Goal: Task Accomplishment & Management: Use online tool/utility

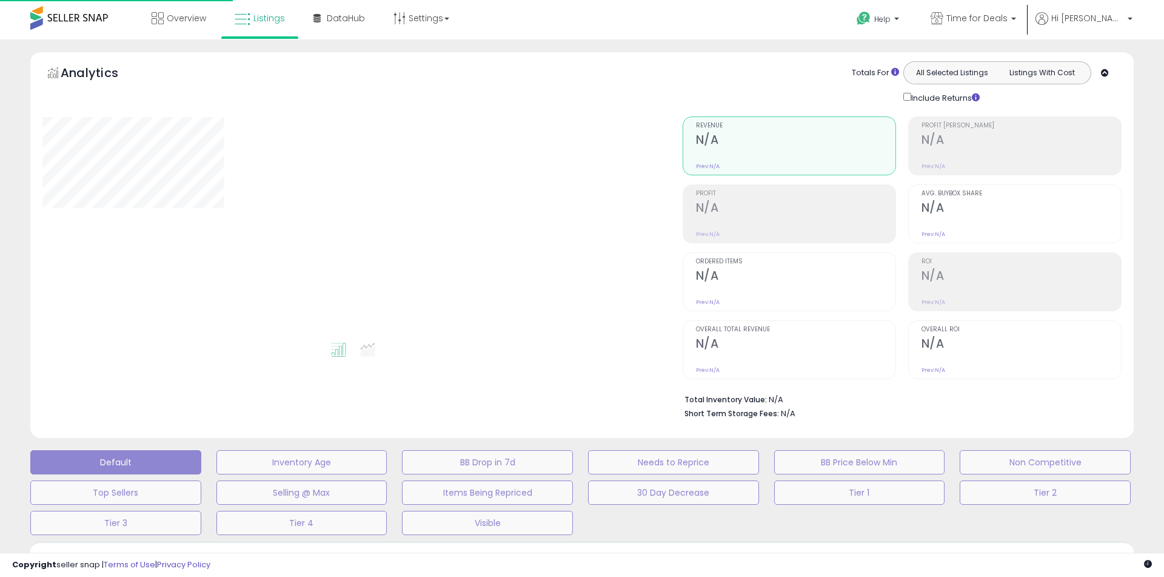
type input "**********"
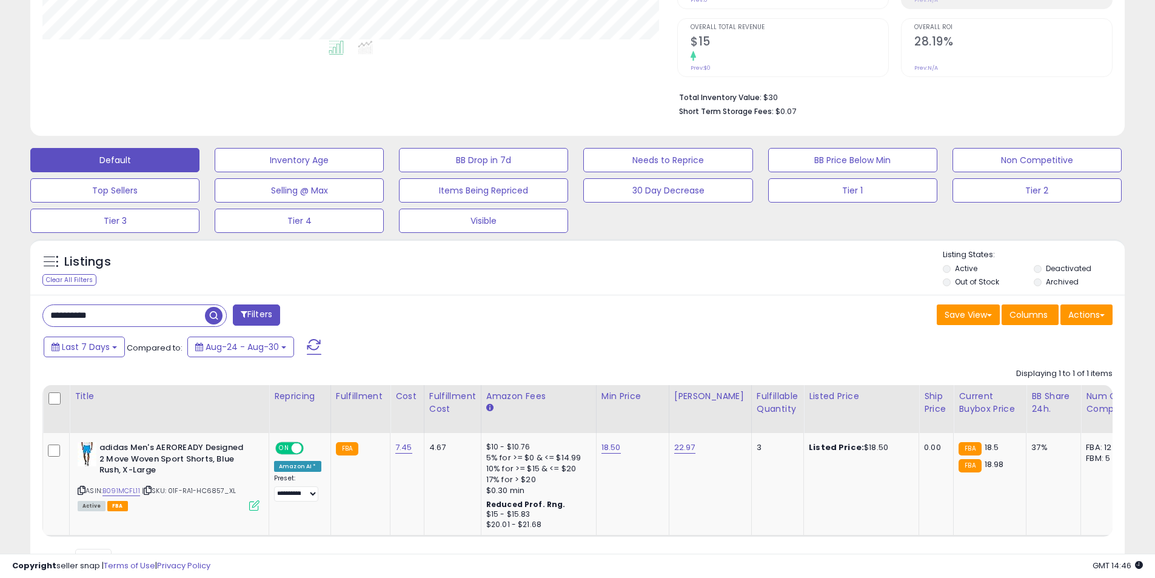
scroll to position [303, 0]
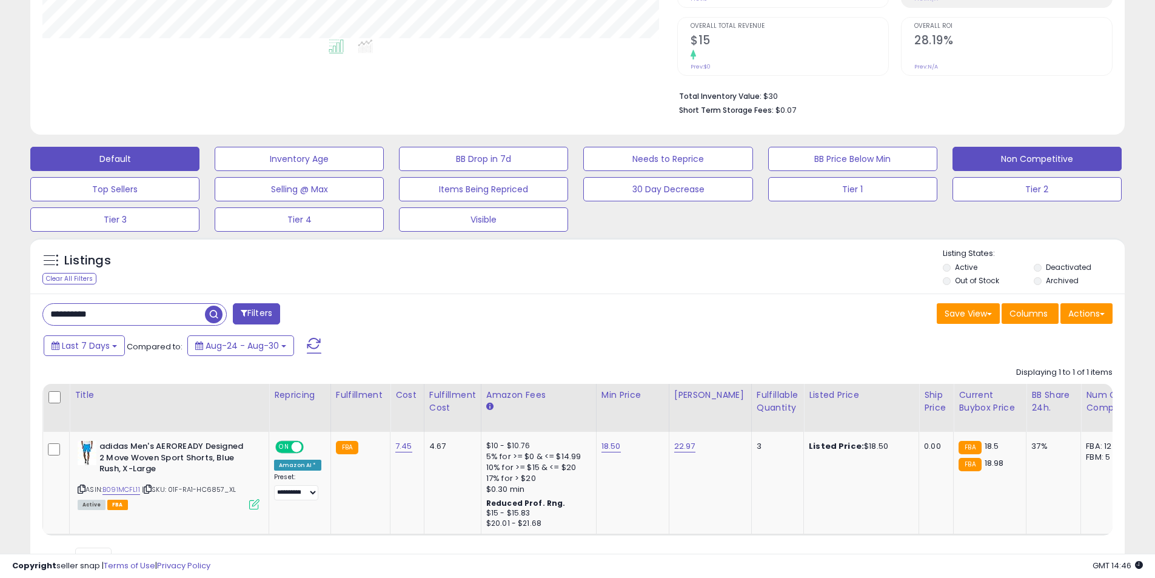
click at [999, 156] on button "Non Competitive" at bounding box center [1037, 159] width 169 height 24
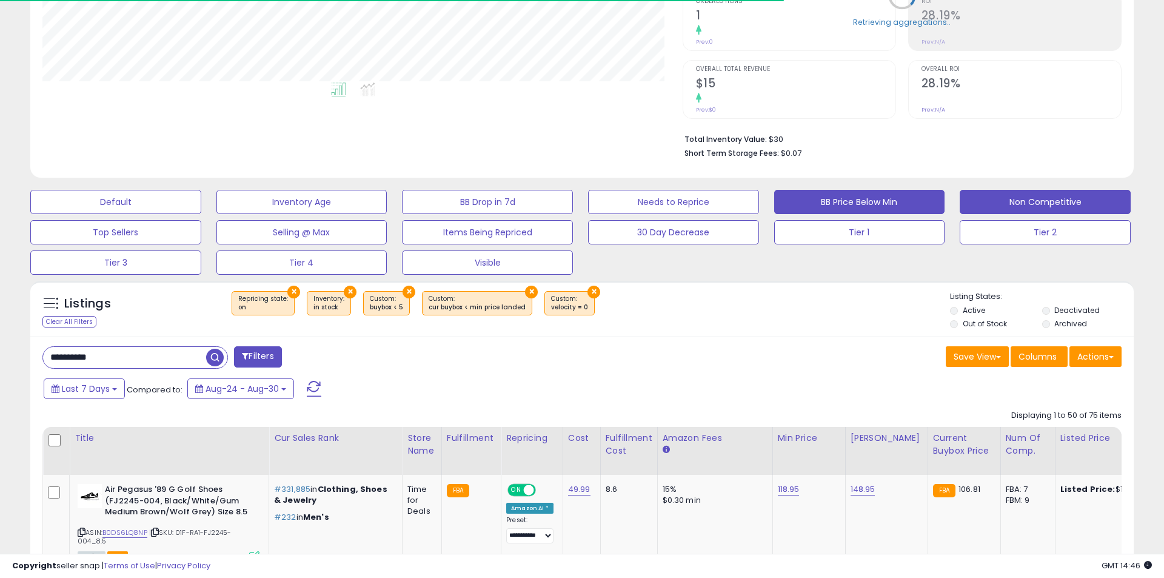
select select "**"
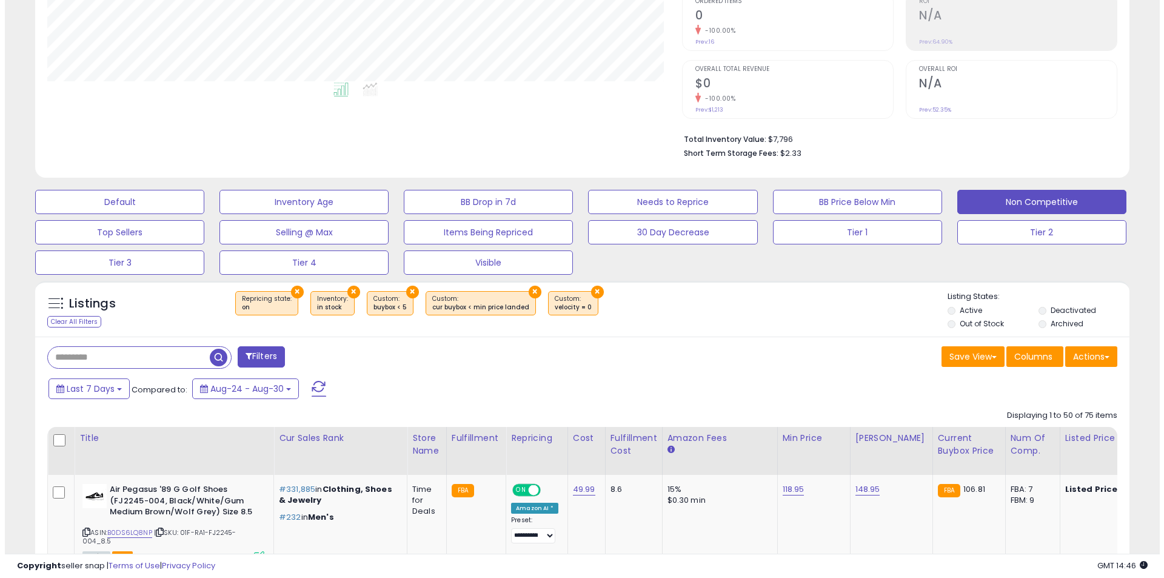
scroll to position [249, 635]
click at [404, 291] on button "×" at bounding box center [407, 292] width 13 height 13
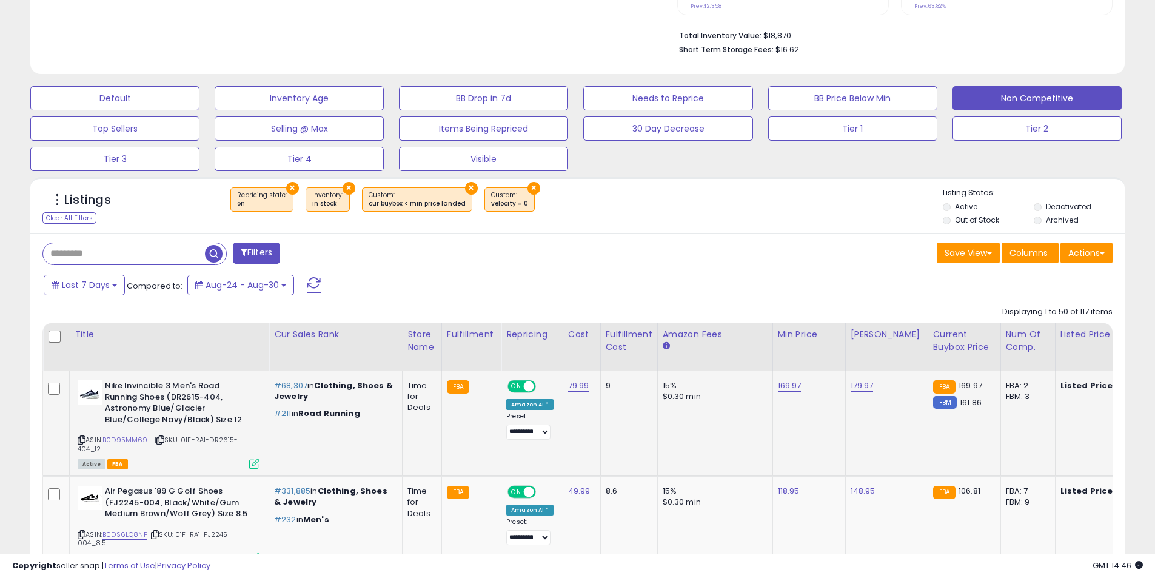
scroll to position [381, 0]
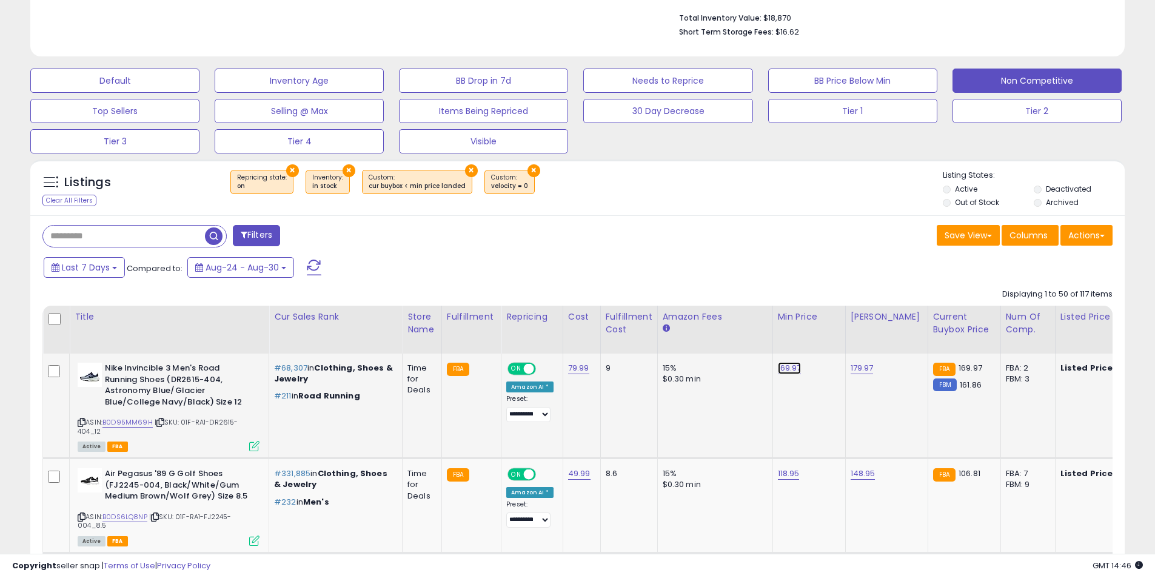
click at [785, 369] on link "169.97" at bounding box center [790, 368] width 24 height 12
drag, startPoint x: 736, startPoint y: 328, endPoint x: 614, endPoint y: 339, distance: 122.4
type input "******"
click button "submit" at bounding box center [818, 337] width 21 height 18
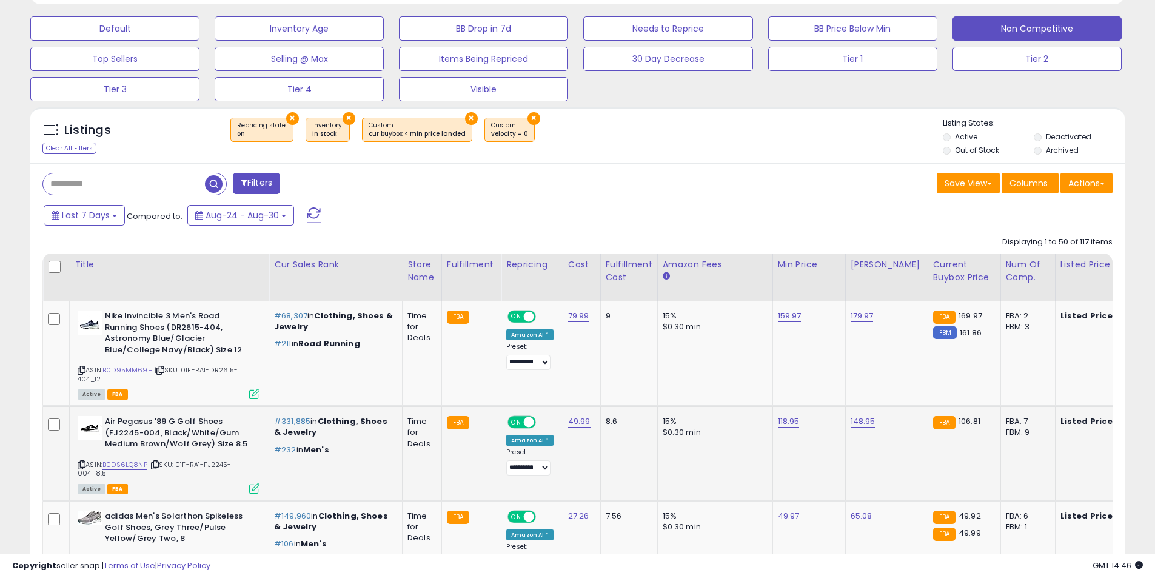
scroll to position [442, 0]
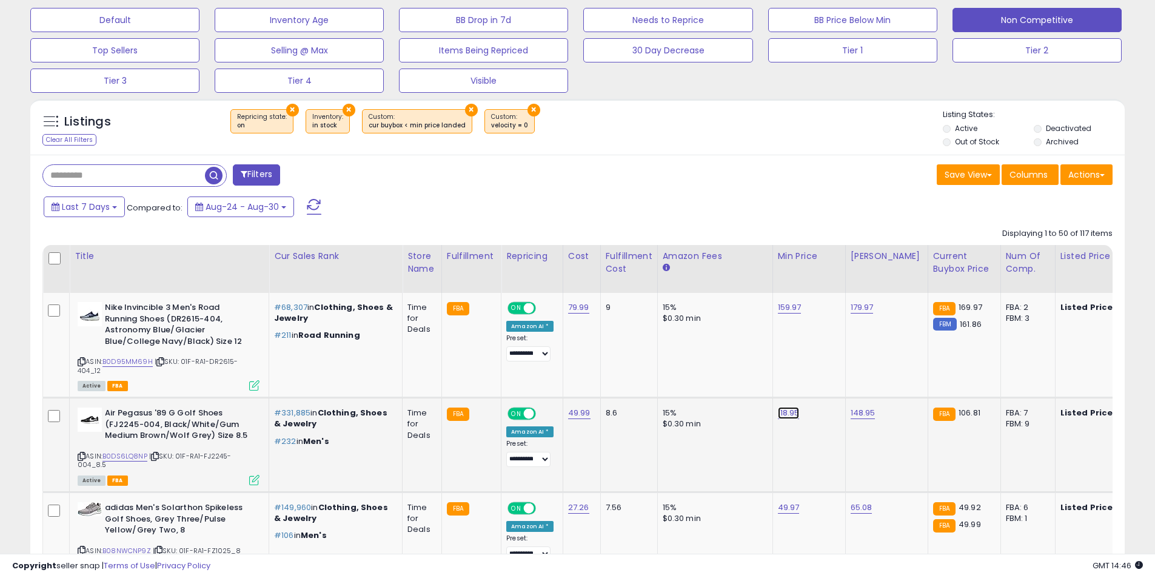
click at [787, 414] on link "118.95" at bounding box center [789, 413] width 22 height 12
drag, startPoint x: 739, startPoint y: 380, endPoint x: 590, endPoint y: 384, distance: 149.2
type input "*****"
click button "submit" at bounding box center [818, 382] width 21 height 18
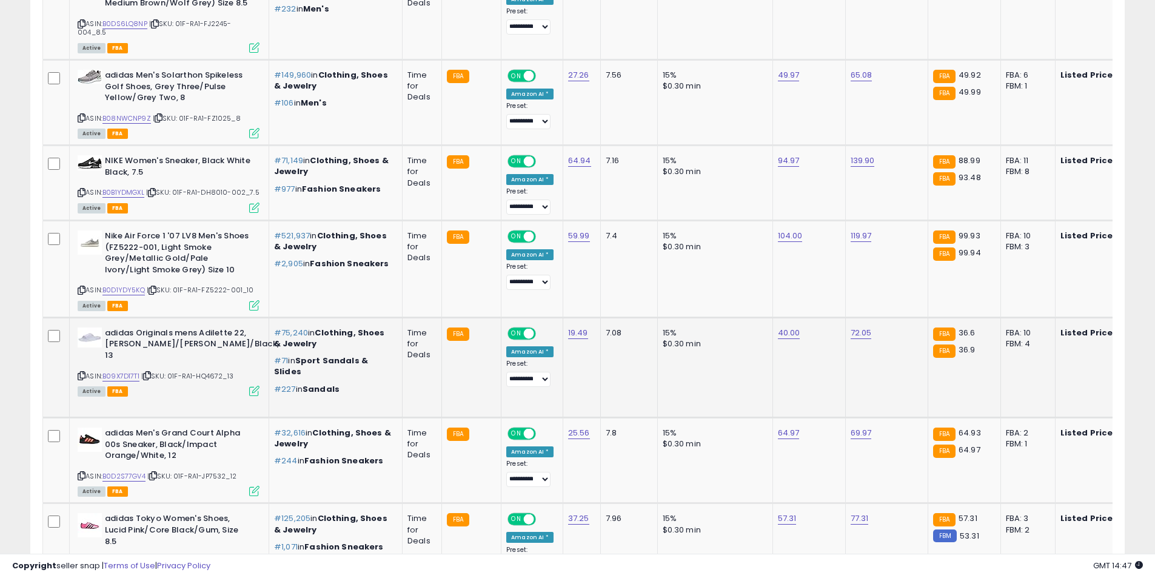
scroll to position [988, 0]
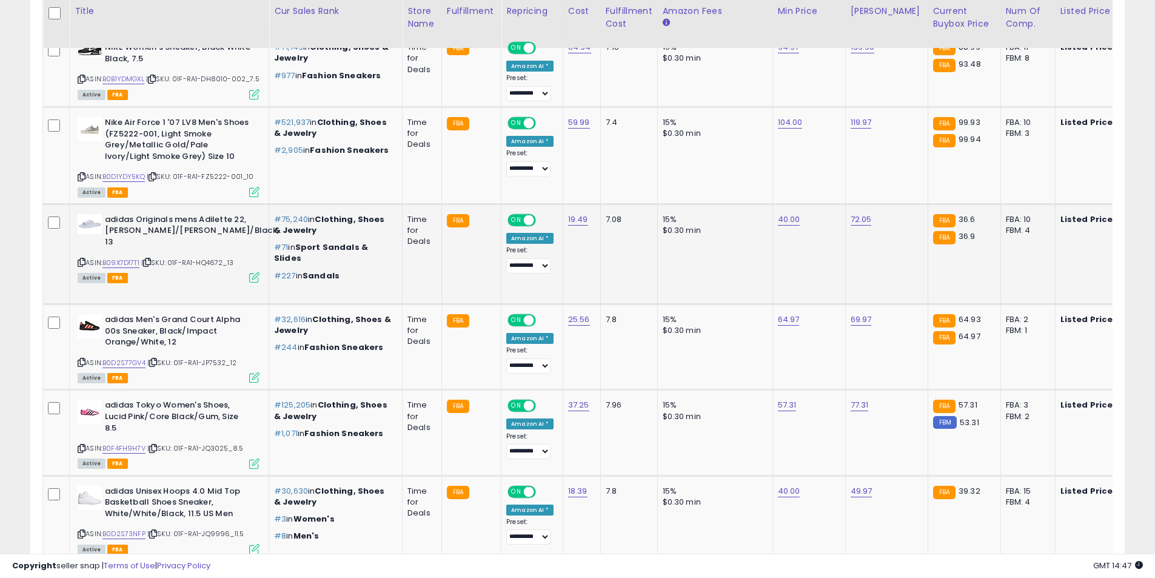
click at [80, 260] on icon at bounding box center [82, 262] width 8 height 7
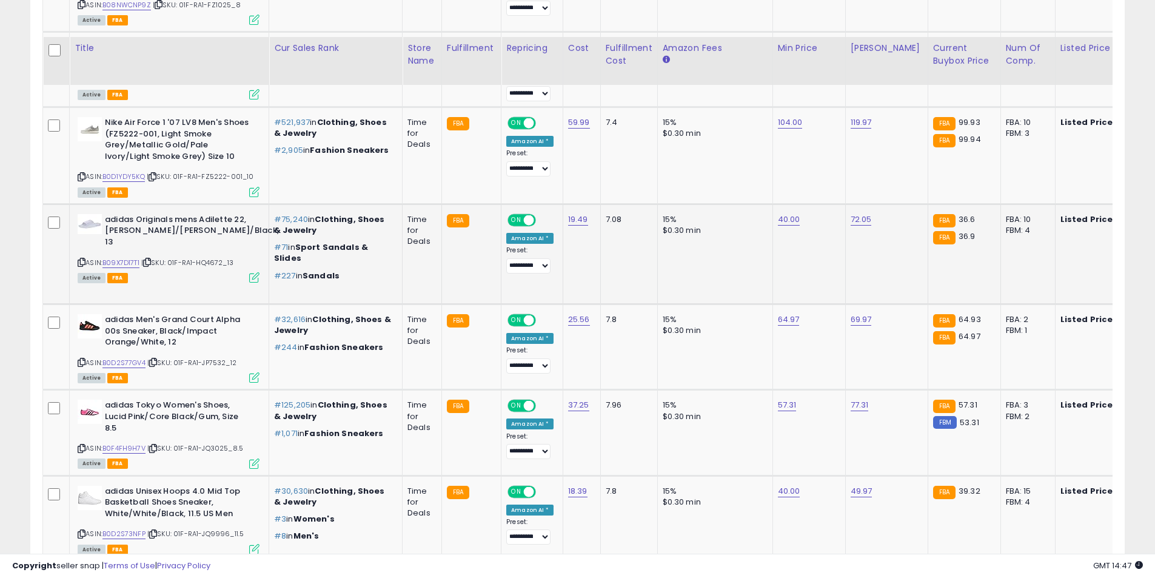
scroll to position [1049, 0]
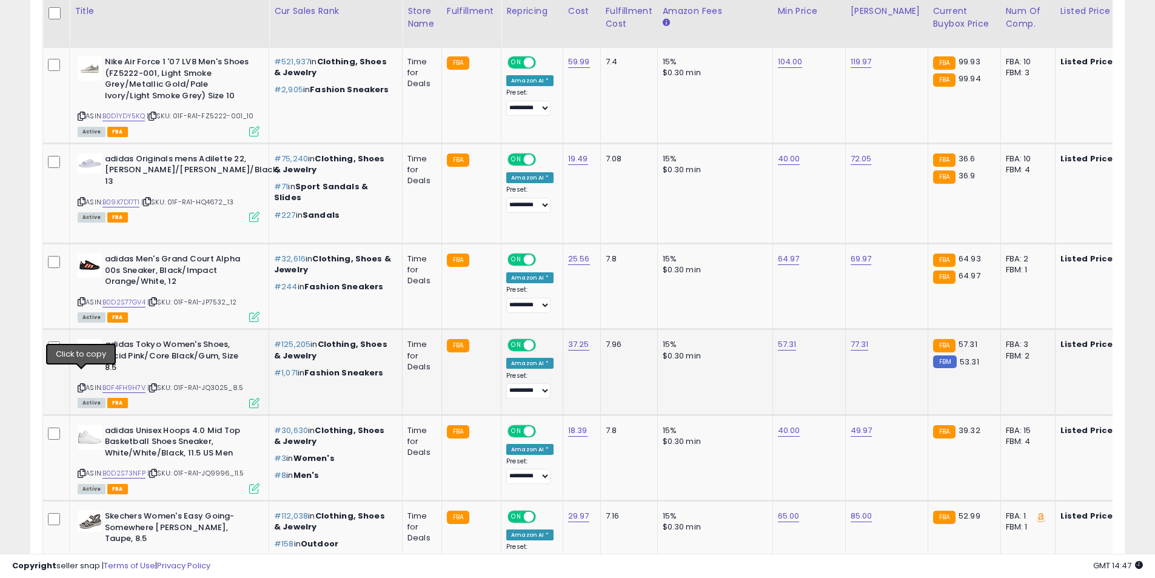
click at [79, 385] on icon at bounding box center [82, 388] width 8 height 7
click at [782, 344] on link "57.31" at bounding box center [787, 344] width 19 height 12
drag, startPoint x: 705, startPoint y: 315, endPoint x: 585, endPoint y: 320, distance: 120.8
type input "*****"
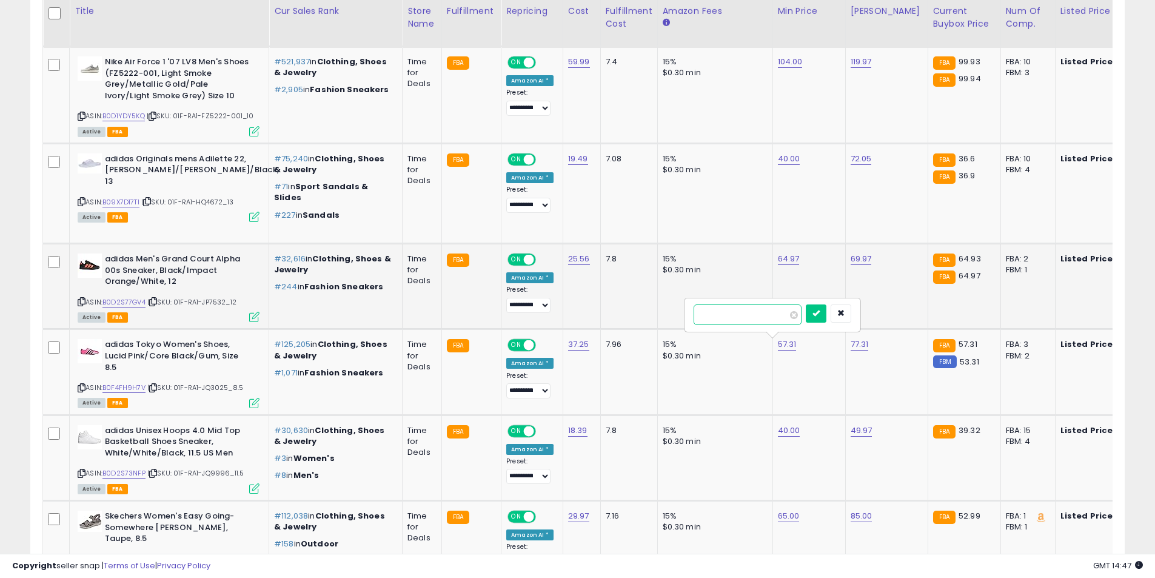
click button "submit" at bounding box center [816, 313] width 21 height 18
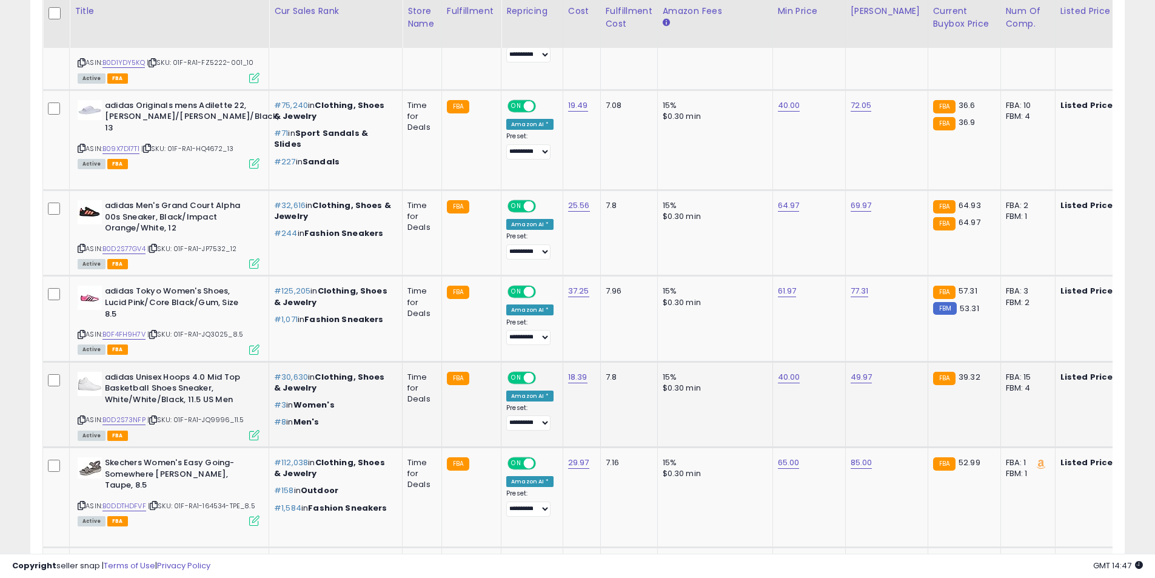
scroll to position [1109, 0]
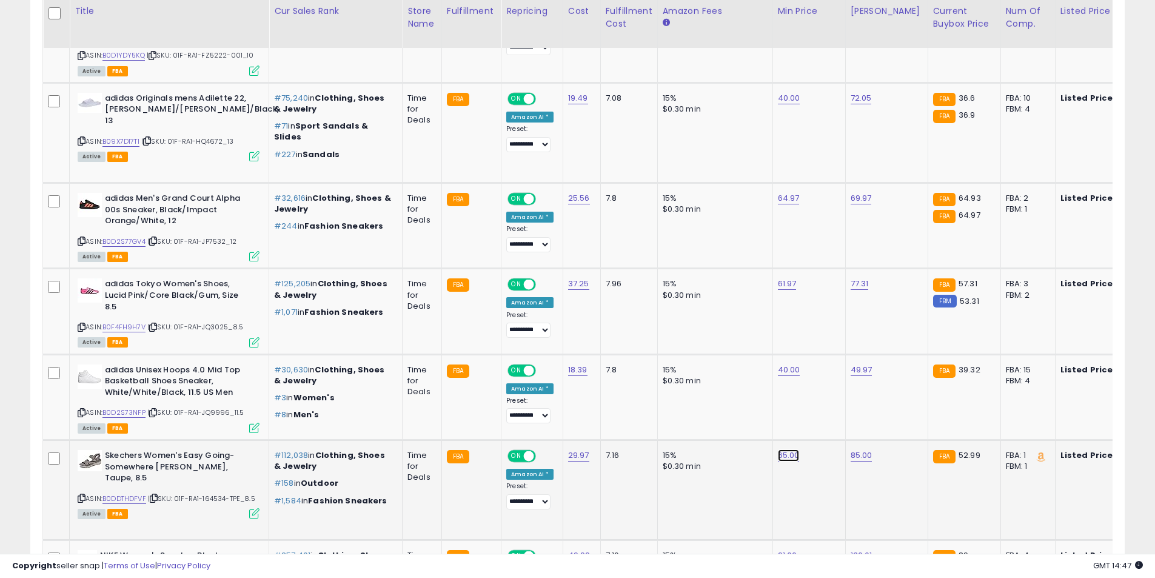
click at [781, 449] on link "65.00" at bounding box center [789, 455] width 22 height 12
drag, startPoint x: 607, startPoint y: 403, endPoint x: 581, endPoint y: 402, distance: 26.1
type input "****"
click button "submit" at bounding box center [818, 414] width 21 height 18
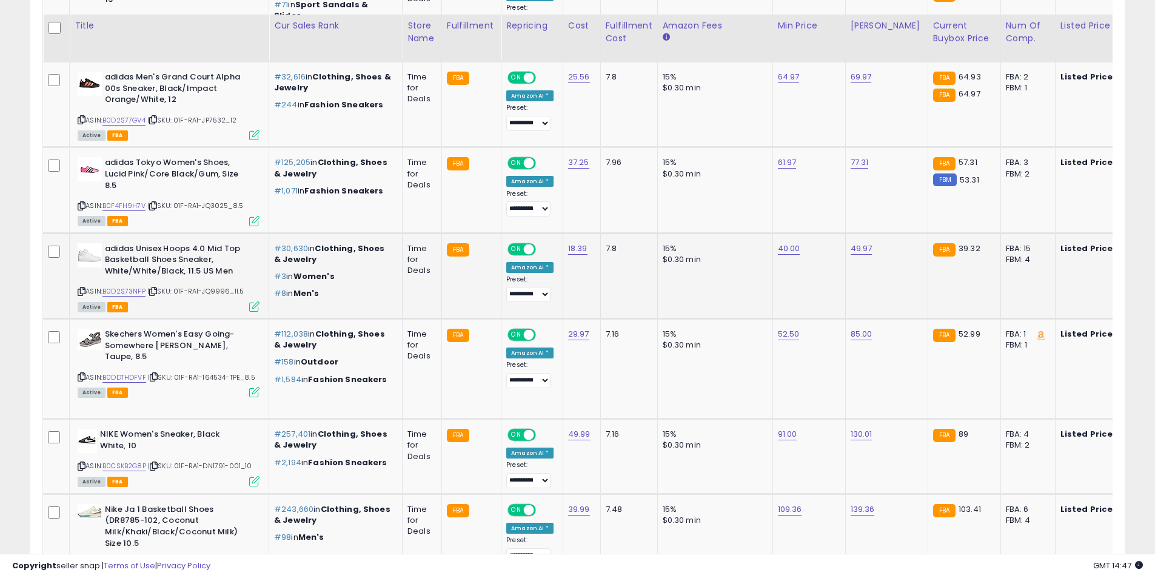
scroll to position [1291, 0]
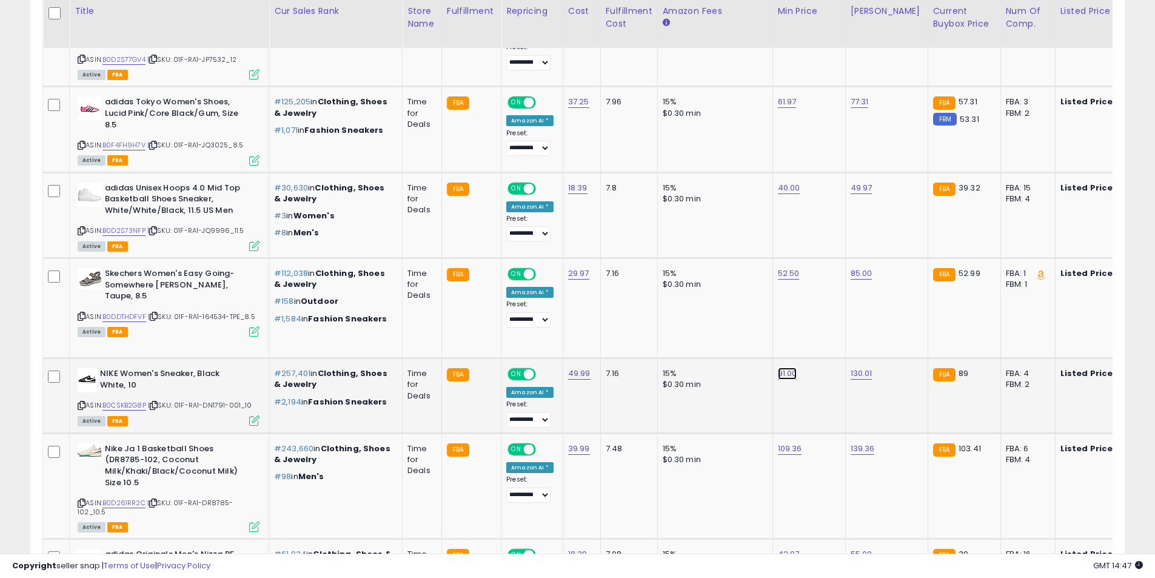
click at [778, 368] on link "91.00" at bounding box center [787, 374] width 19 height 12
drag, startPoint x: 725, startPoint y: 336, endPoint x: 644, endPoint y: 329, distance: 80.9
type input "**"
click button "submit" at bounding box center [817, 332] width 21 height 18
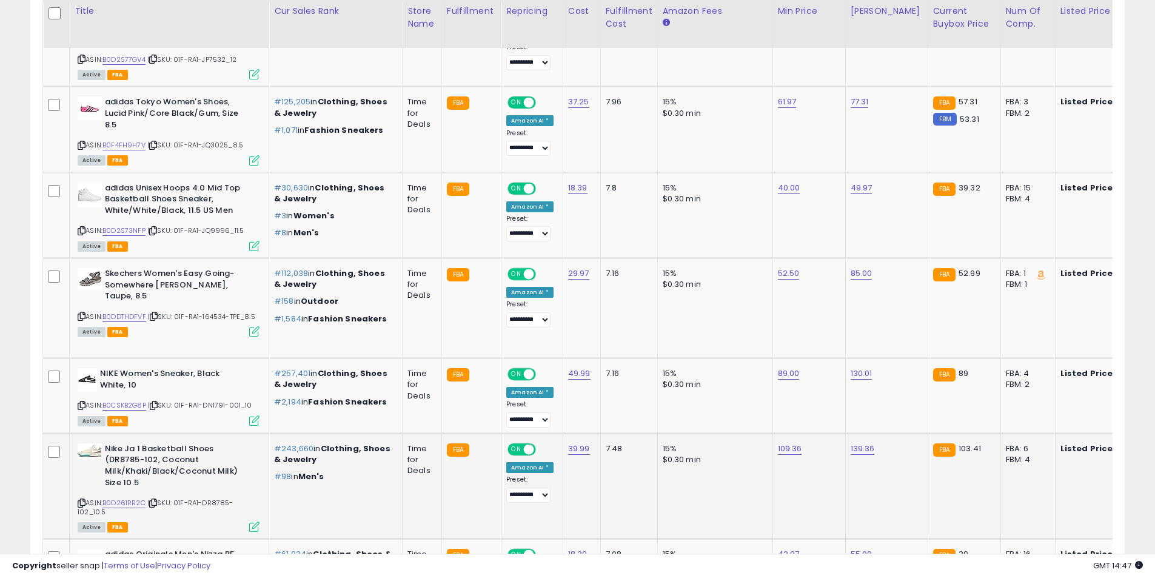
click at [81, 500] on icon at bounding box center [82, 503] width 8 height 7
click at [778, 443] on link "109.36" at bounding box center [790, 449] width 24 height 12
drag, startPoint x: 761, startPoint y: 401, endPoint x: 606, endPoint y: 398, distance: 154.7
type input "*****"
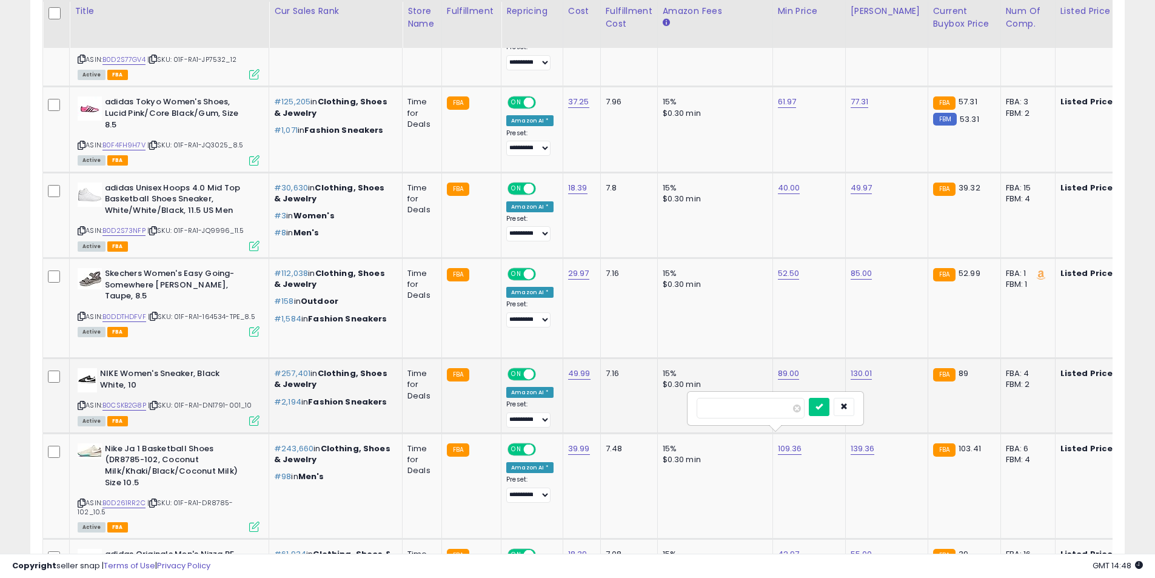
click button "submit" at bounding box center [819, 407] width 21 height 18
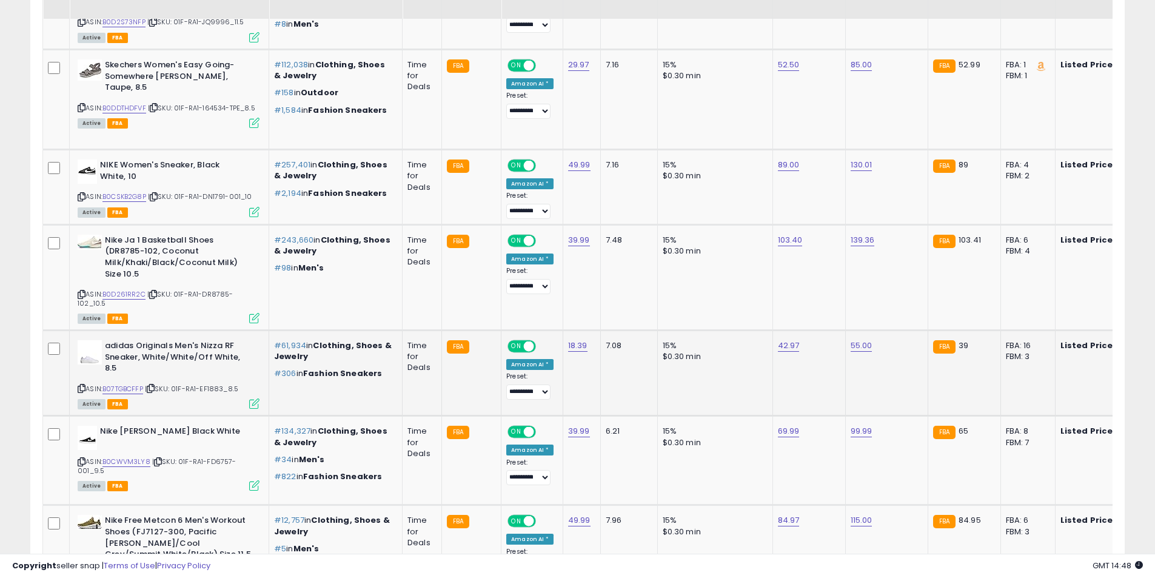
scroll to position [1534, 0]
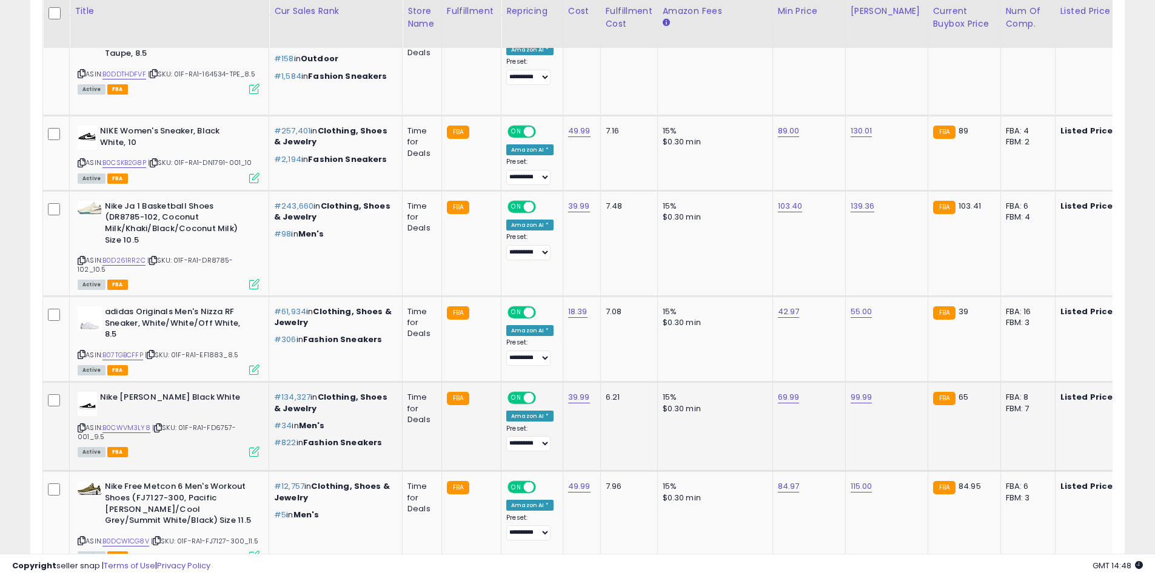
click at [84, 425] on icon at bounding box center [82, 428] width 8 height 7
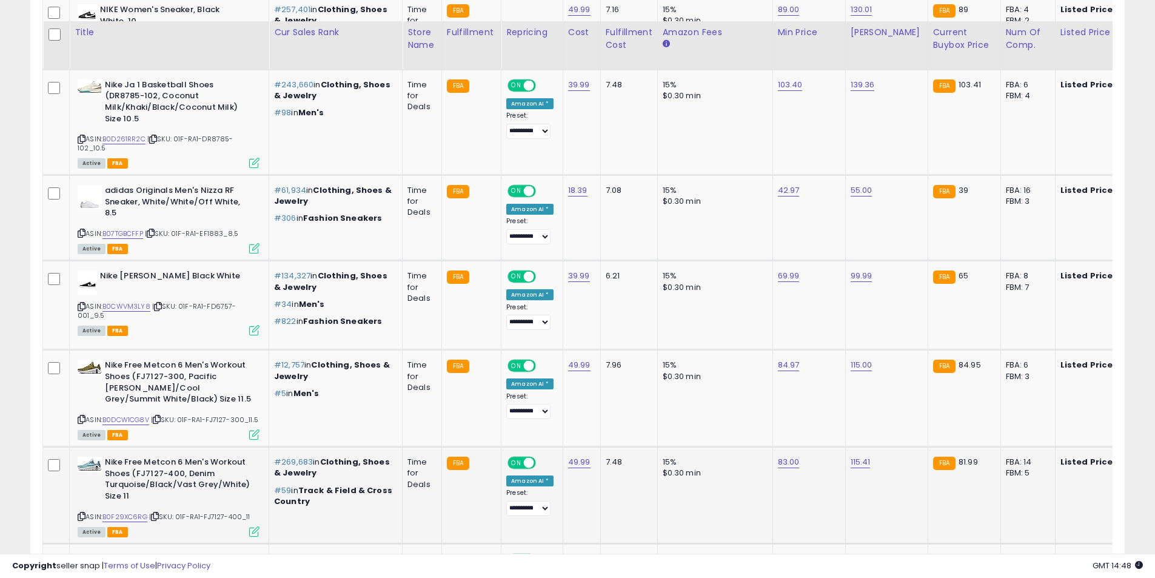
scroll to position [1776, 0]
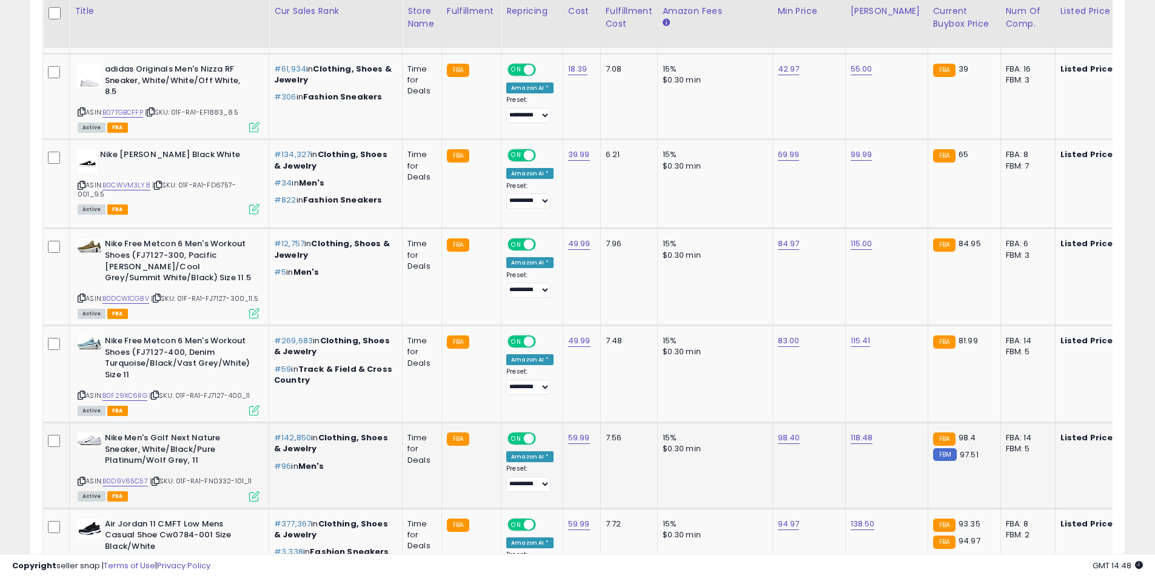
click at [84, 478] on icon at bounding box center [82, 481] width 8 height 7
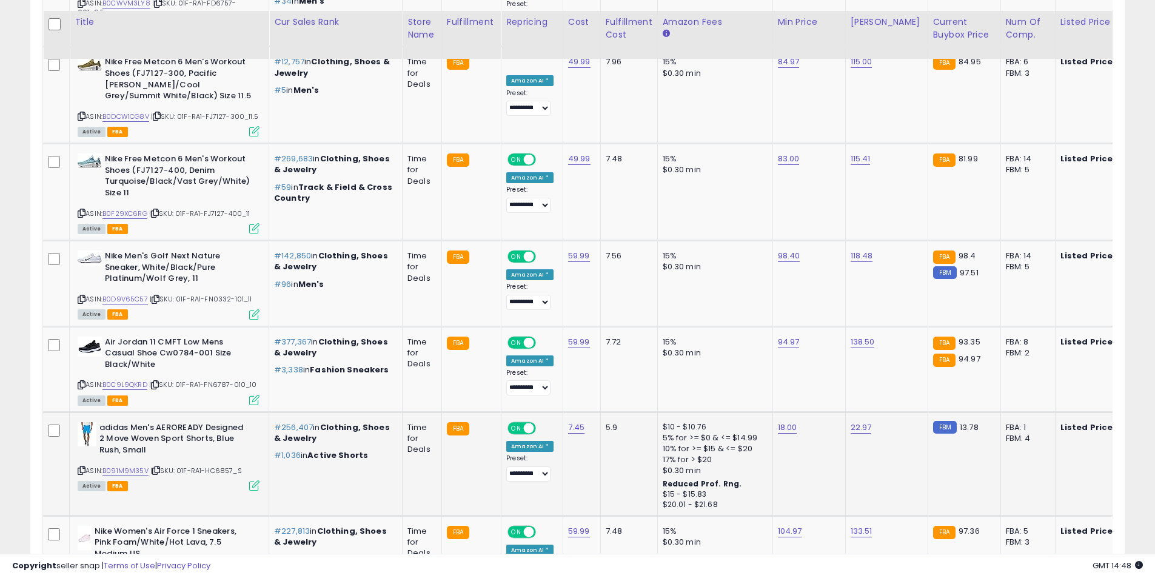
scroll to position [2080, 0]
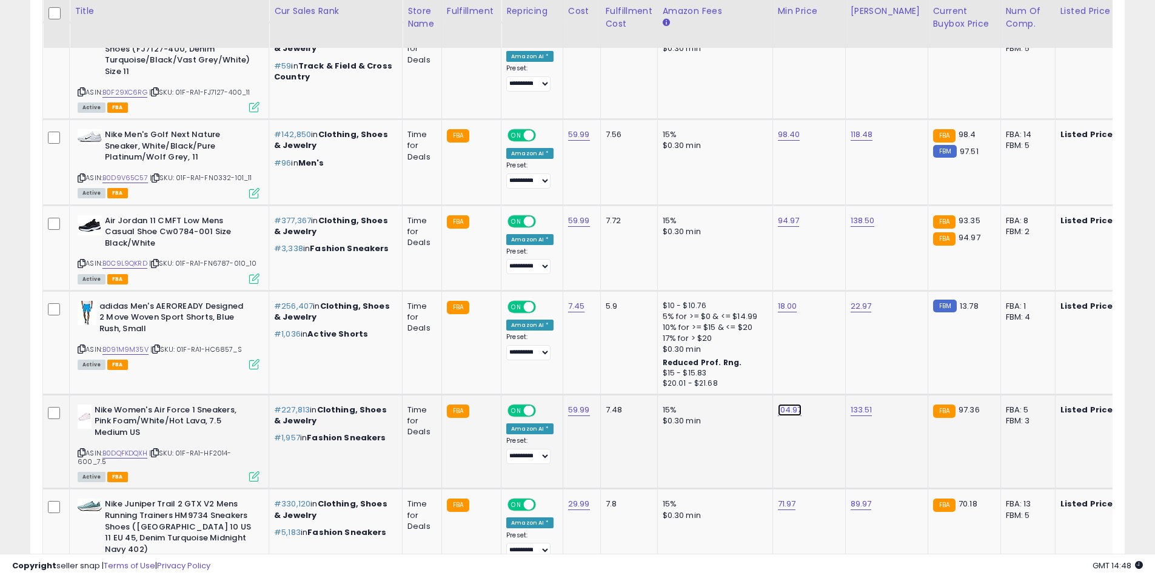
click at [788, 404] on link "104.97" at bounding box center [790, 410] width 24 height 12
drag, startPoint x: 712, startPoint y: 361, endPoint x: 621, endPoint y: 359, distance: 91.0
type input "*****"
click button "submit" at bounding box center [818, 366] width 21 height 18
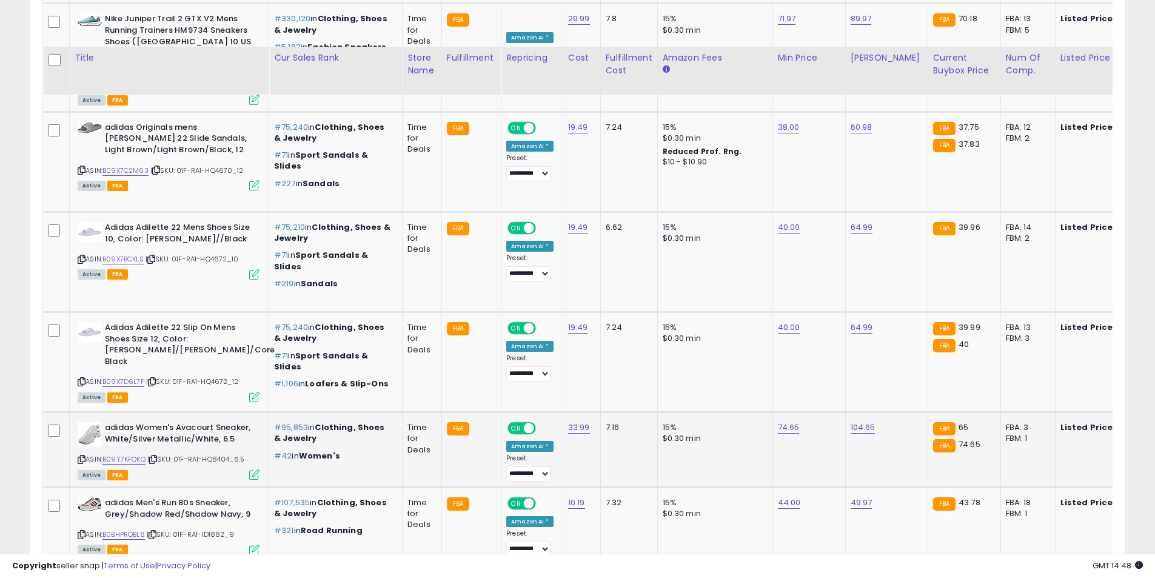
scroll to position [2625, 0]
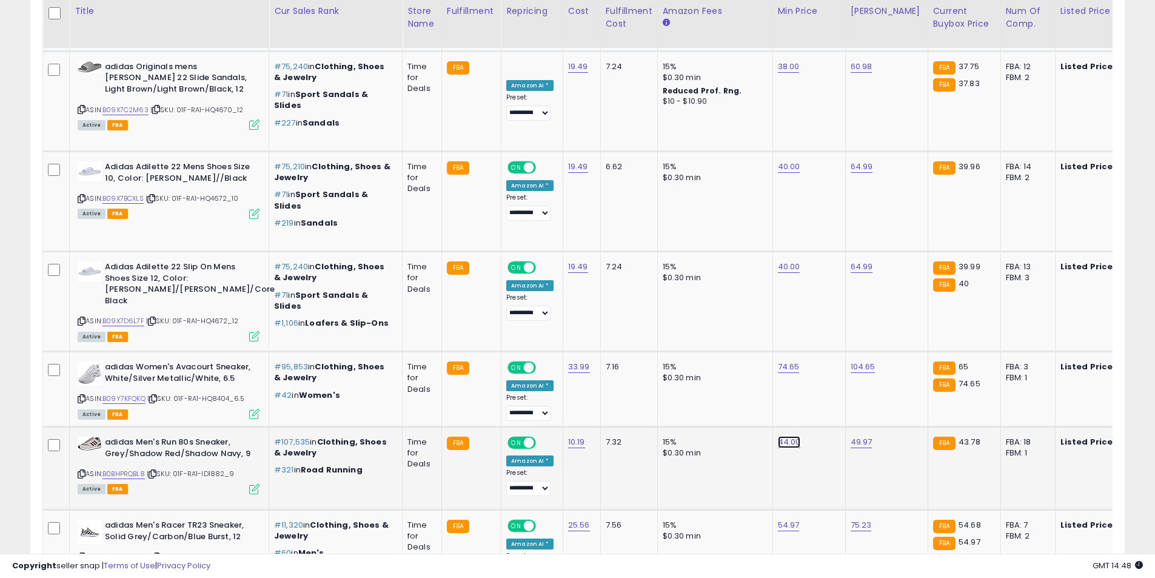
click at [785, 436] on link "44.00" at bounding box center [789, 442] width 23 height 12
type input "****"
click button "submit" at bounding box center [818, 387] width 21 height 18
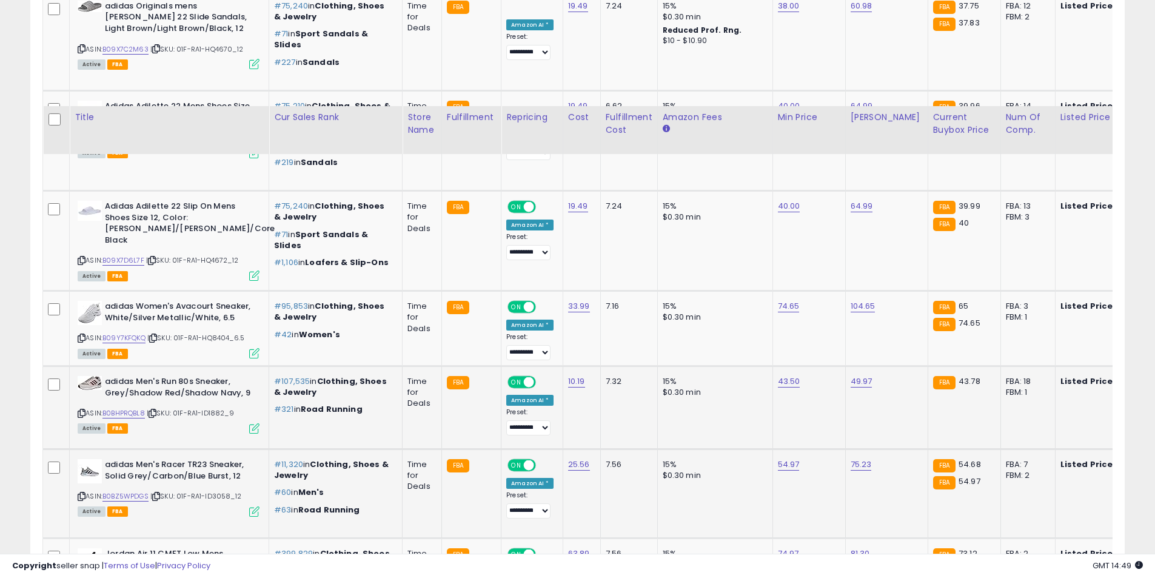
scroll to position [2868, 0]
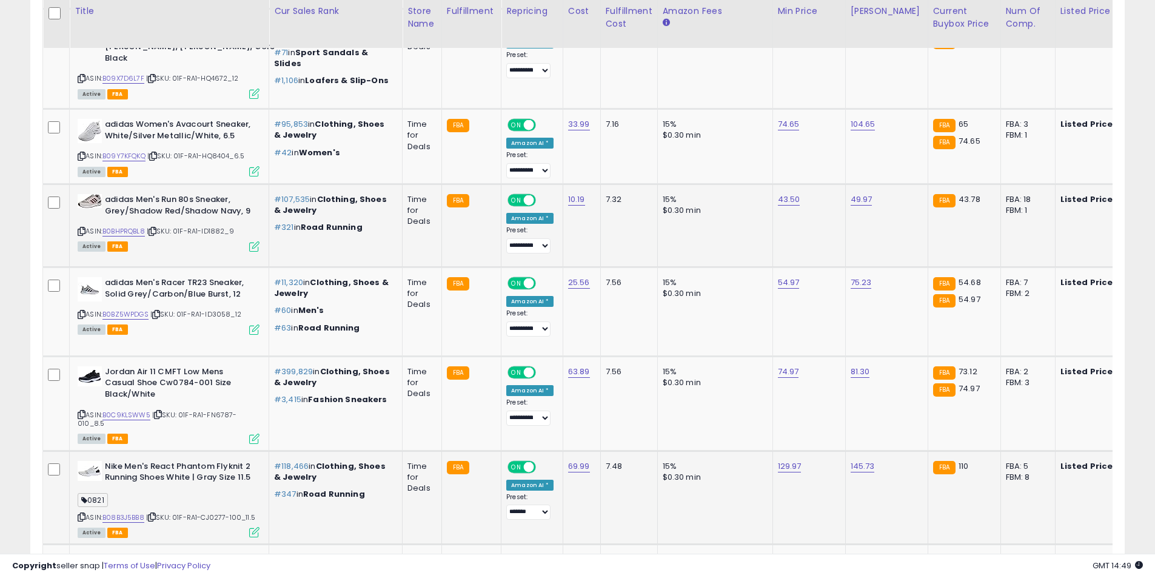
click at [78, 514] on icon at bounding box center [82, 517] width 8 height 7
click at [778, 460] on link "129.97" at bounding box center [790, 466] width 24 height 12
drag, startPoint x: 710, startPoint y: 402, endPoint x: 611, endPoint y: 391, distance: 98.9
click at [617, 394] on tbody "Nike Invincible 3 Men's Road Running Shoes (DR2615-404, Astronomy Blue/Glacier …" at bounding box center [1012, 163] width 1938 height 4592
type input "******"
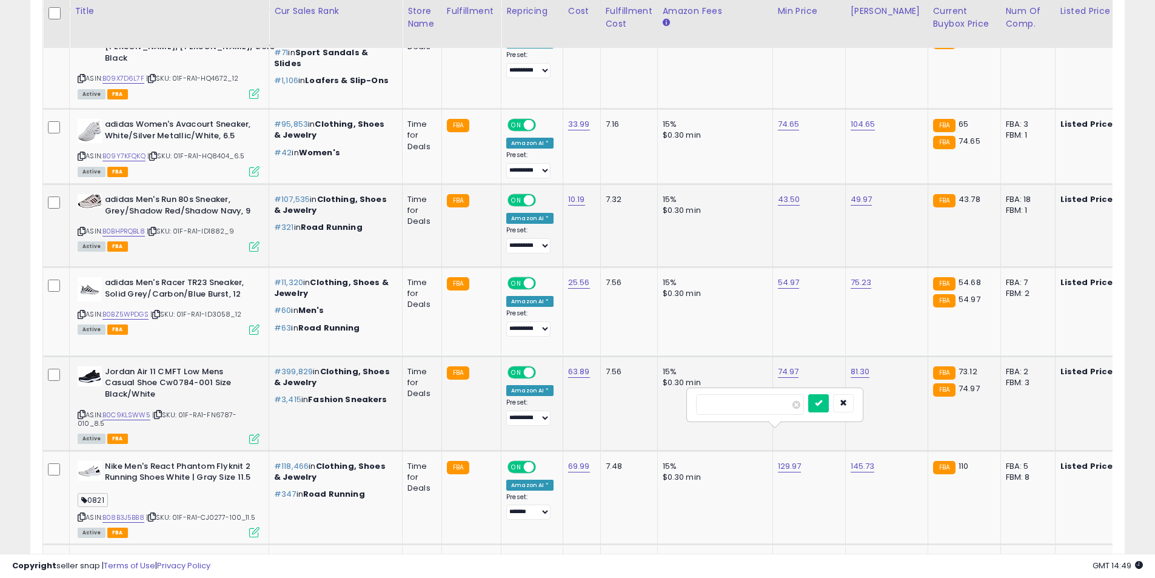
click button "submit" at bounding box center [818, 403] width 21 height 18
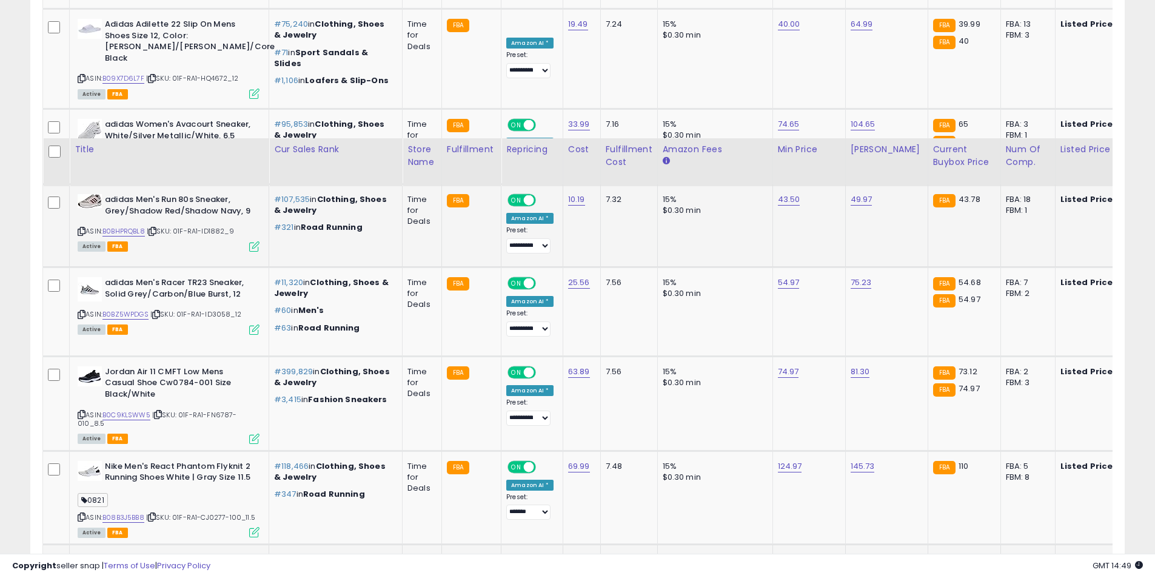
scroll to position [3050, 0]
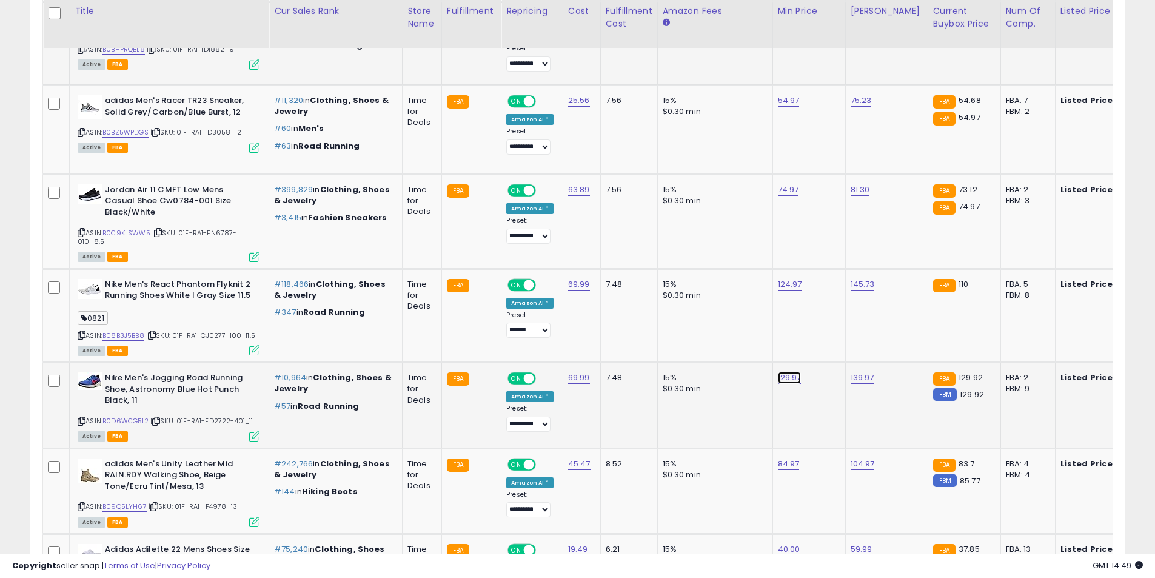
drag, startPoint x: 787, startPoint y: 346, endPoint x: 797, endPoint y: 352, distance: 11.4
click at [787, 372] on link "129.97" at bounding box center [790, 378] width 24 height 12
type input "*****"
click button "submit" at bounding box center [818, 315] width 21 height 18
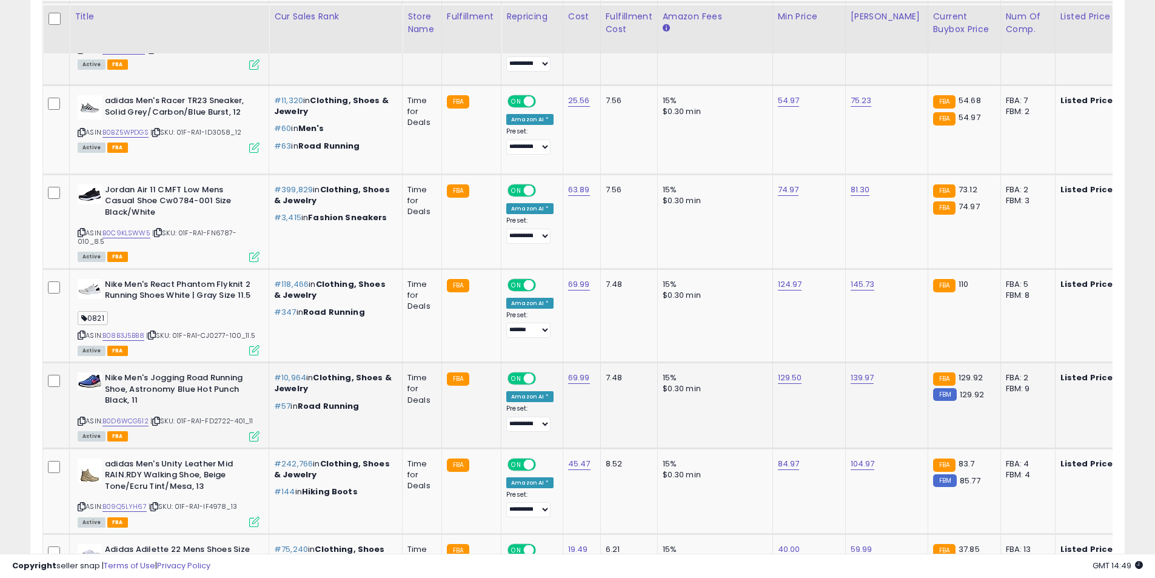
scroll to position [3111, 0]
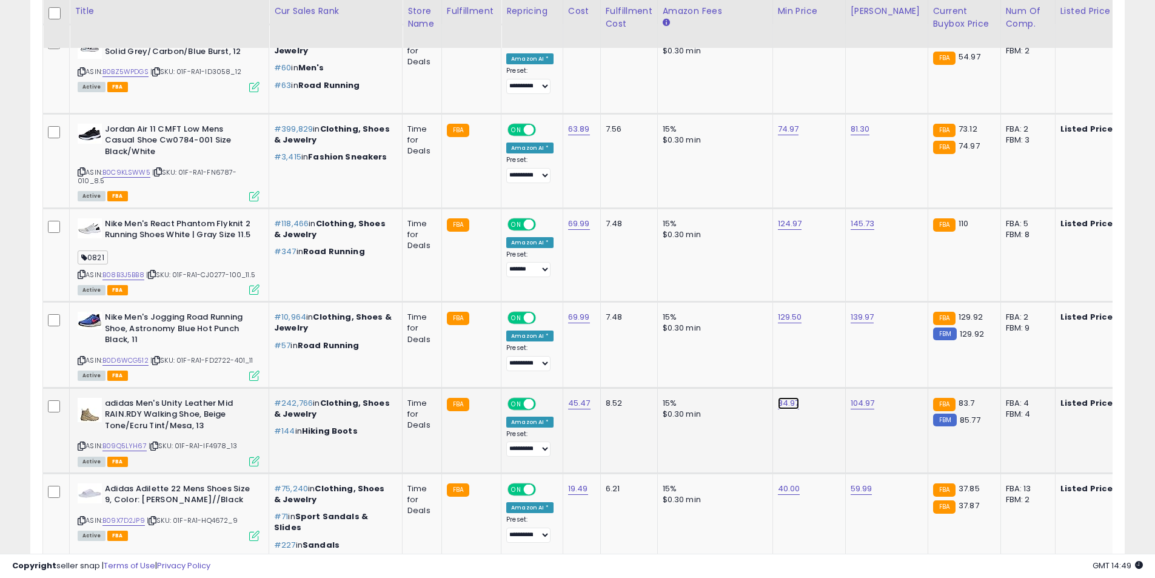
click at [788, 397] on link "84.97" at bounding box center [789, 403] width 22 height 12
type input "****"
click button "submit" at bounding box center [817, 340] width 21 height 18
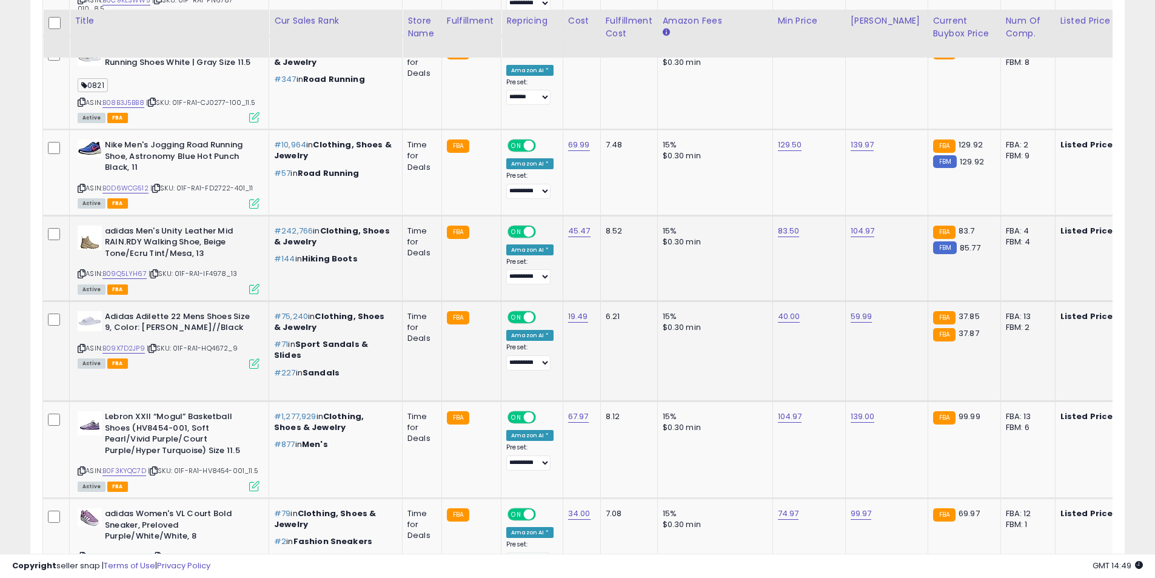
scroll to position [3293, 0]
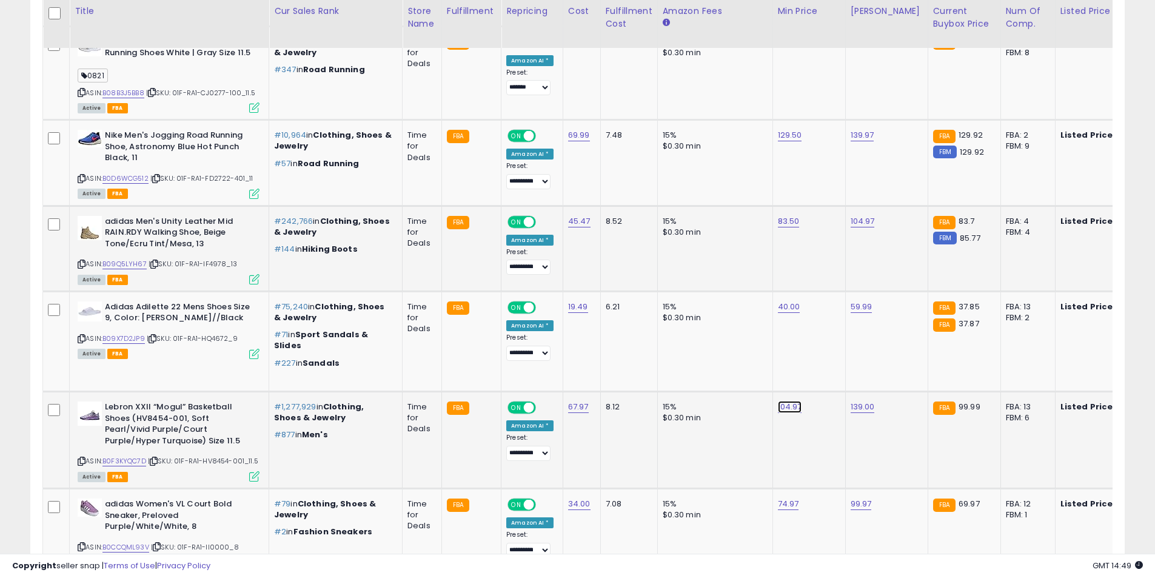
click at [779, 401] on link "104.97" at bounding box center [790, 407] width 24 height 12
drag, startPoint x: 739, startPoint y: 346, endPoint x: 642, endPoint y: 328, distance: 98.6
type input "*****"
click button "submit" at bounding box center [818, 344] width 21 height 18
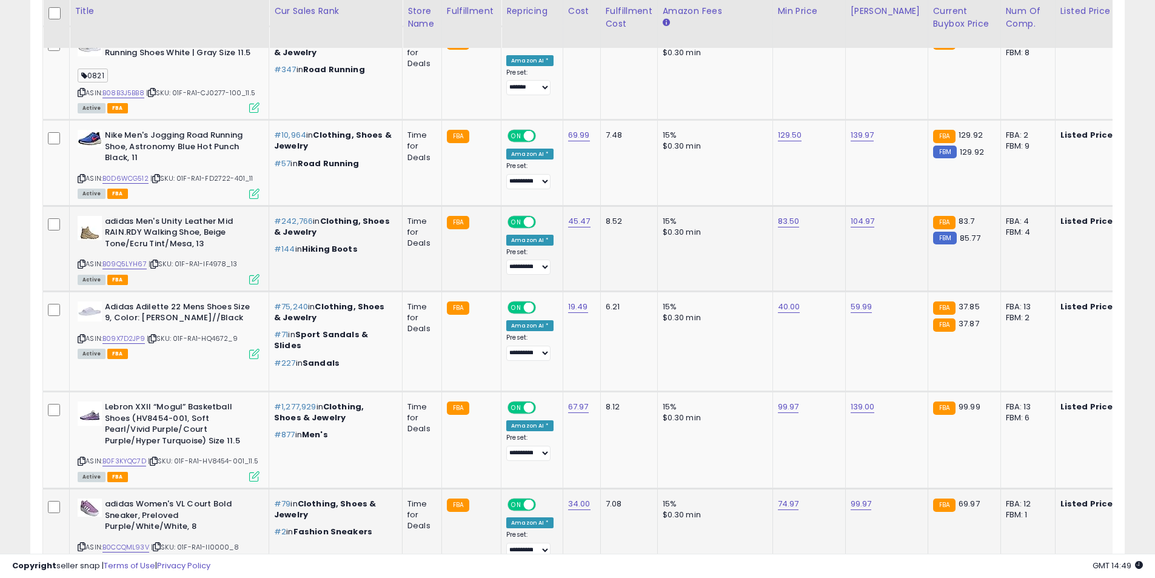
click at [84, 543] on icon at bounding box center [82, 546] width 8 height 7
click at [786, 498] on link "74.97" at bounding box center [788, 504] width 21 height 12
drag, startPoint x: 749, startPoint y: 452, endPoint x: 523, endPoint y: 419, distance: 228.6
type input "*****"
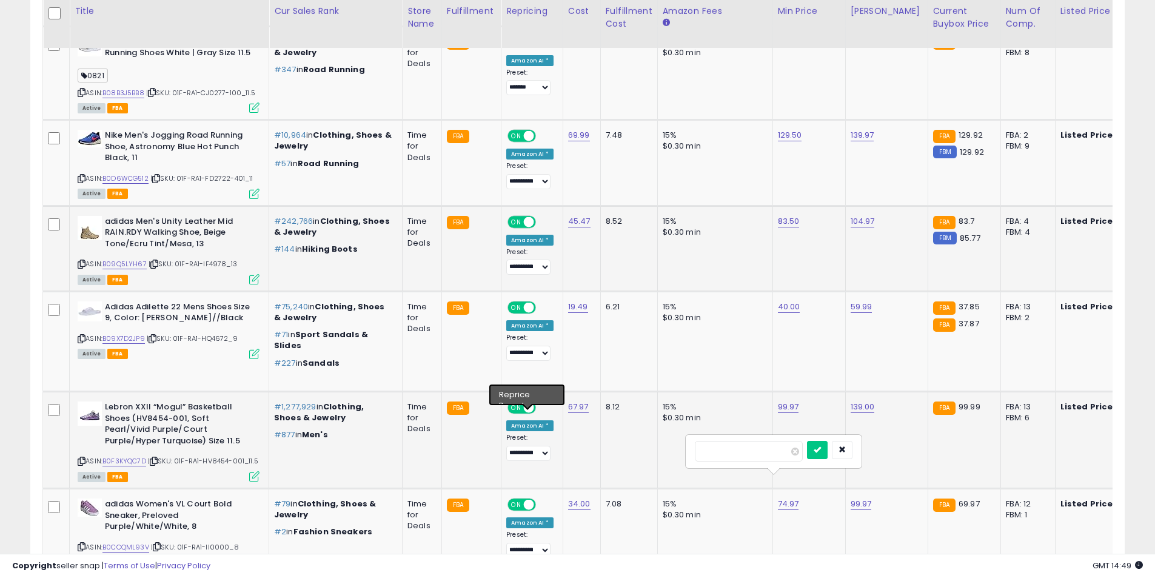
click button "submit" at bounding box center [817, 450] width 21 height 18
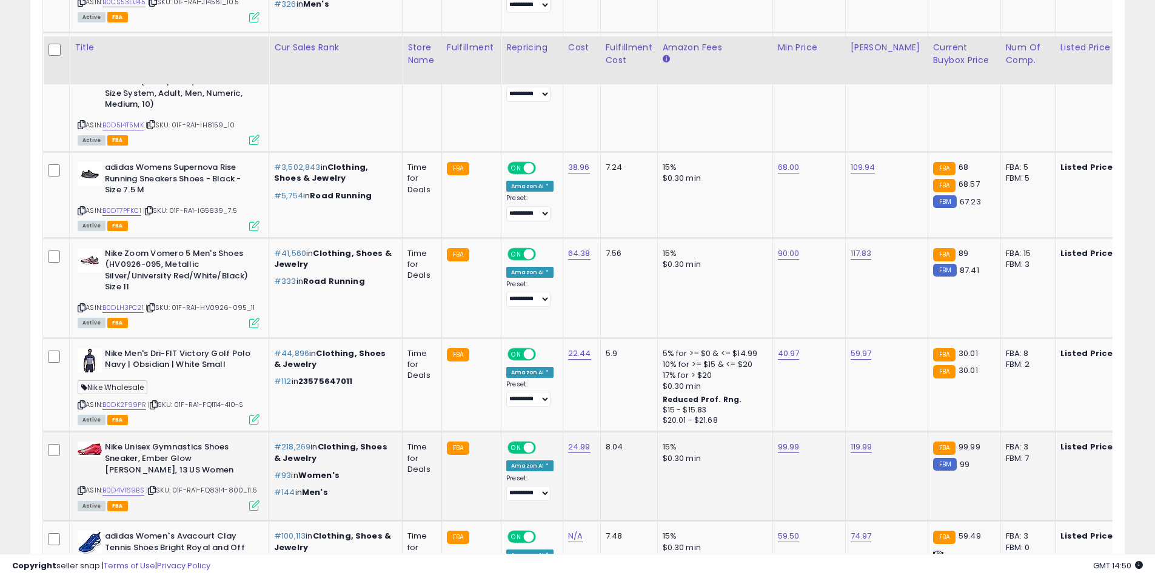
scroll to position [3960, 0]
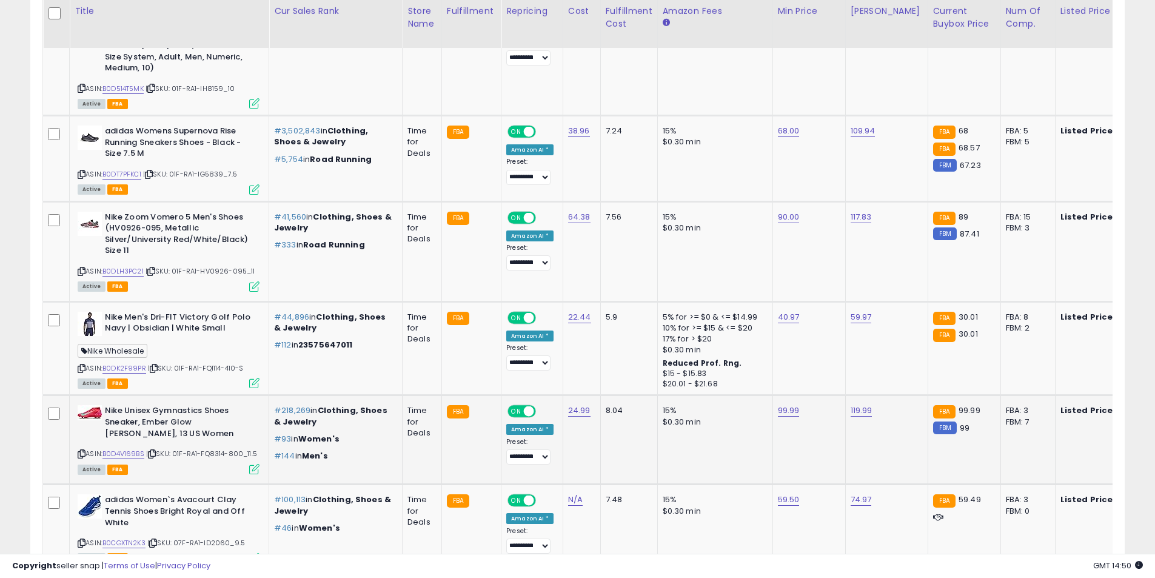
click at [787, 406] on td "99.99" at bounding box center [809, 439] width 73 height 89
click at [782, 405] on link "99.99" at bounding box center [789, 411] width 22 height 12
drag, startPoint x: 731, startPoint y: 375, endPoint x: 651, endPoint y: 365, distance: 81.3
type input "*****"
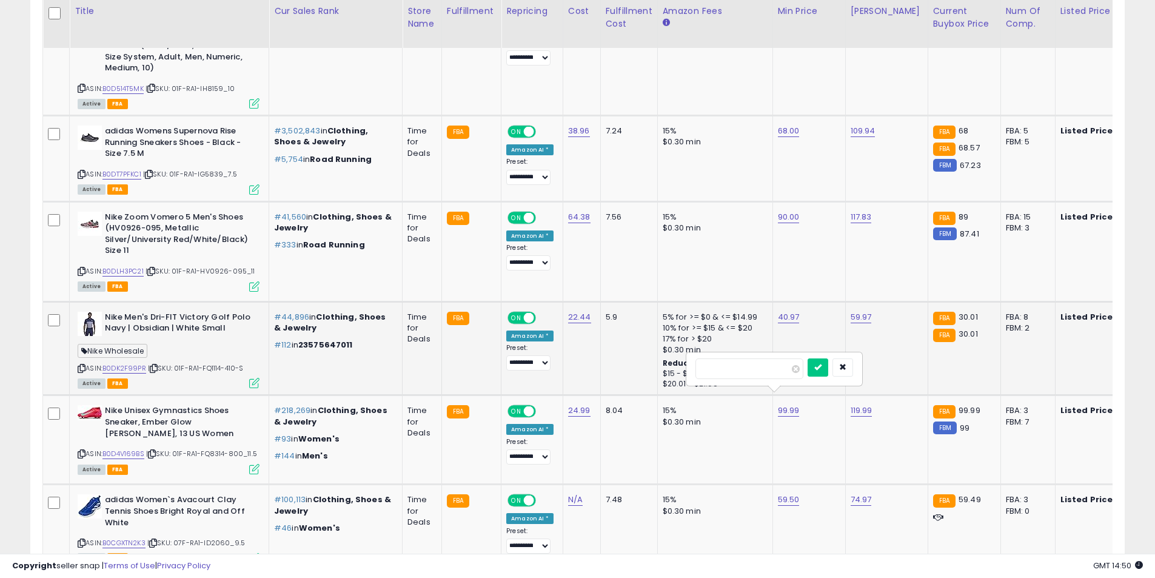
click button "submit" at bounding box center [818, 367] width 21 height 18
click at [852, 405] on link "119.99" at bounding box center [862, 411] width 22 height 12
click at [855, 405] on link "119.99" at bounding box center [862, 411] width 22 height 12
type input "*****"
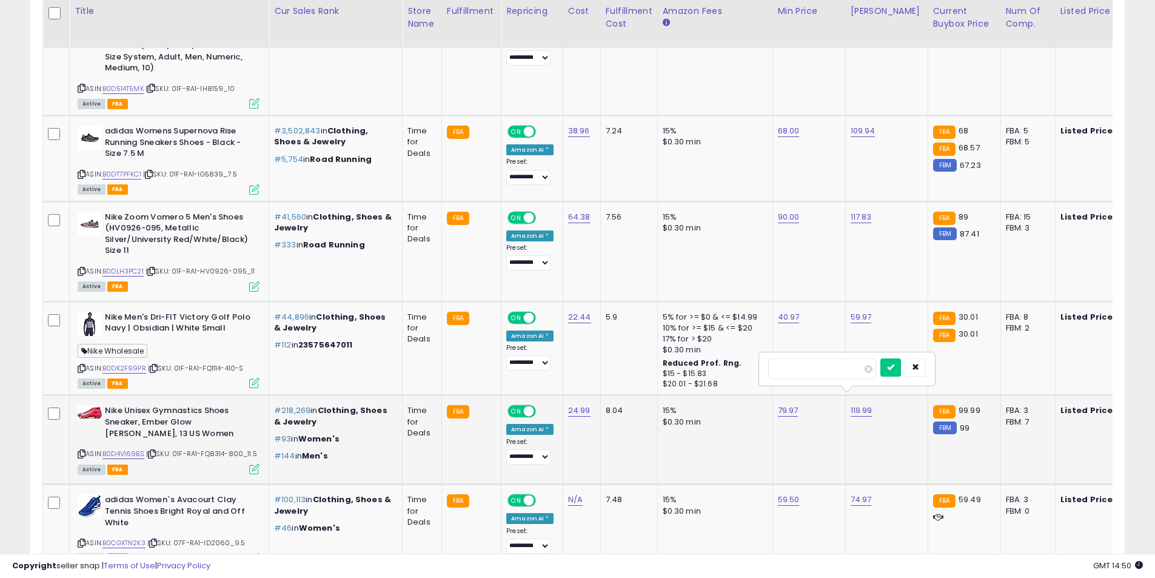
click button "submit" at bounding box center [891, 367] width 21 height 18
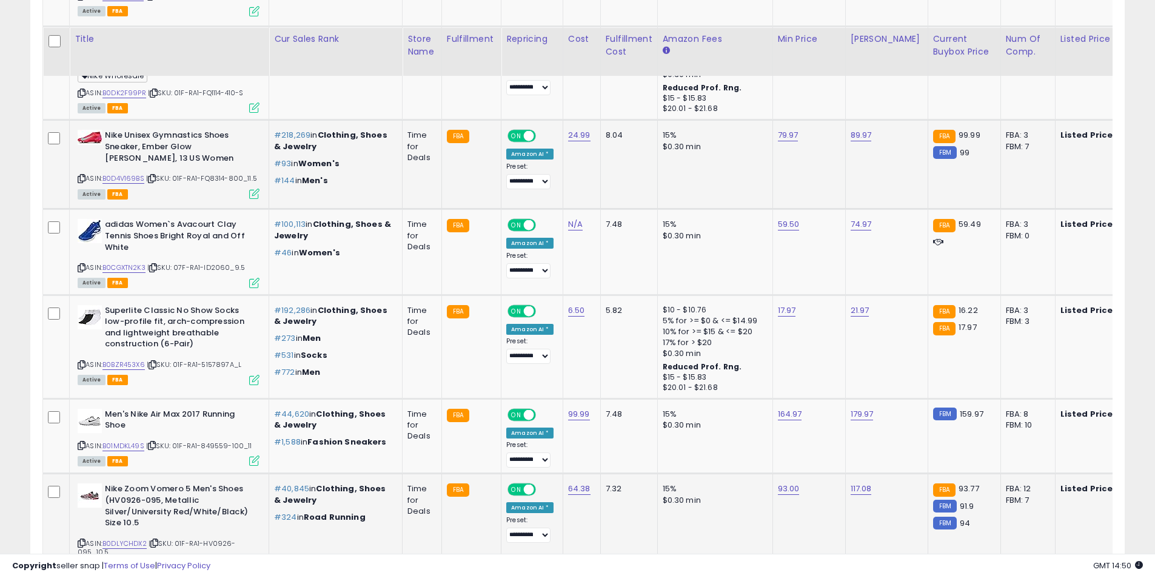
scroll to position [4263, 0]
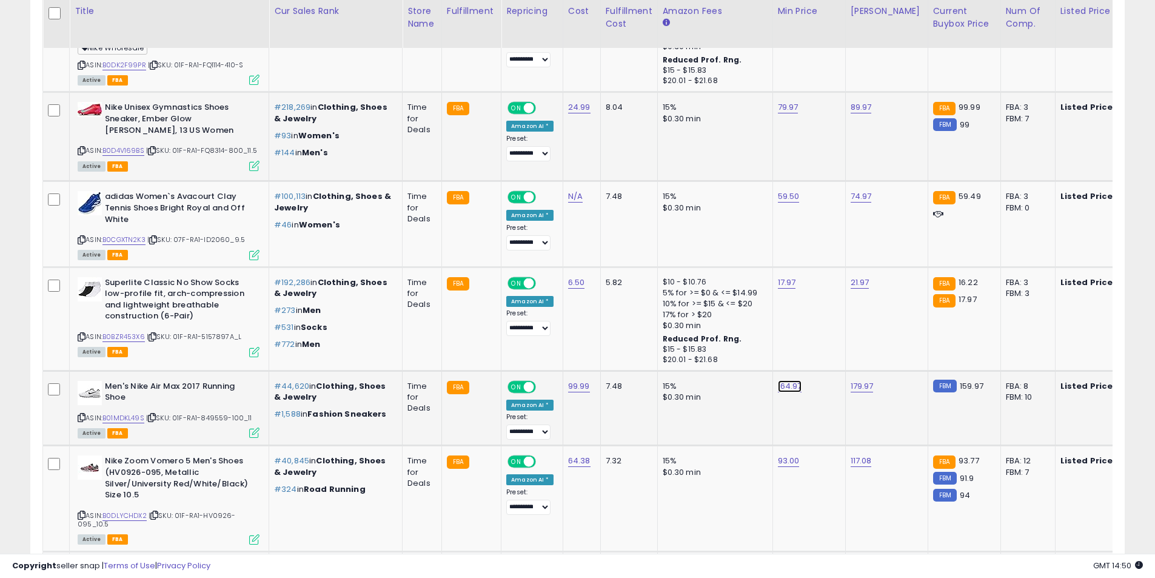
click at [778, 381] on link "164.97" at bounding box center [790, 386] width 24 height 12
drag, startPoint x: 587, startPoint y: 339, endPoint x: 569, endPoint y: 337, distance: 17.8
type input "******"
click button "submit" at bounding box center [818, 346] width 21 height 18
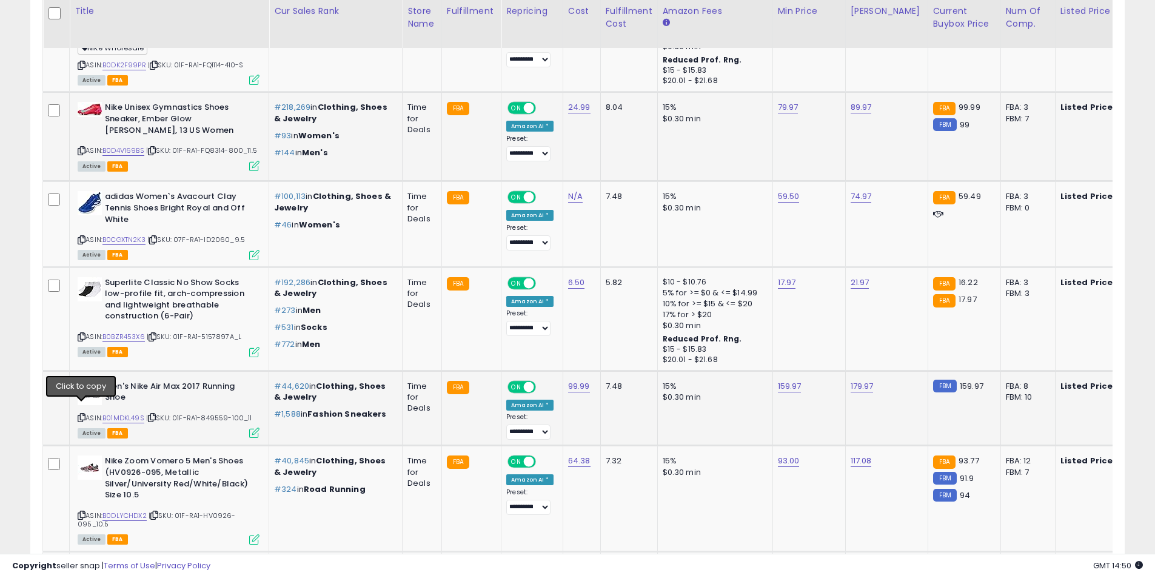
click at [79, 414] on icon at bounding box center [82, 417] width 8 height 7
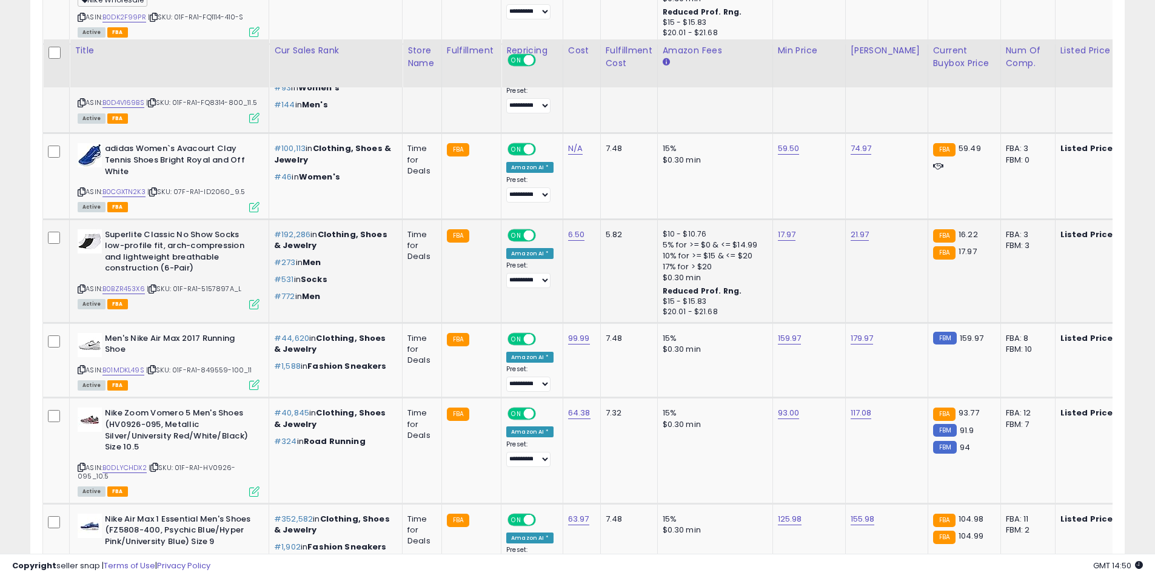
scroll to position [4384, 0]
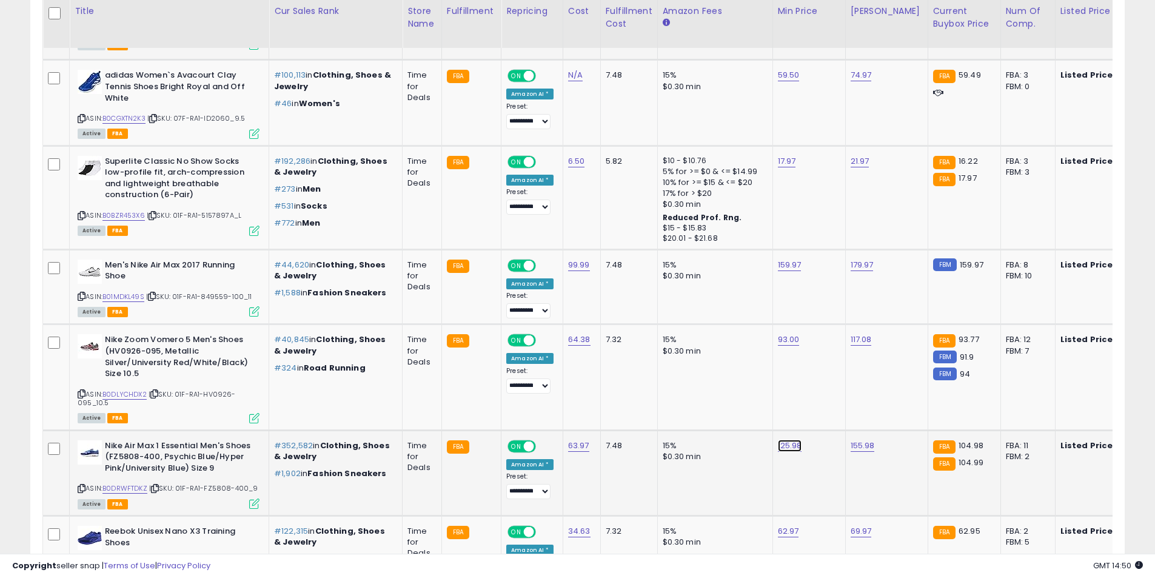
click at [784, 441] on link "125.98" at bounding box center [790, 446] width 24 height 12
drag, startPoint x: 733, startPoint y: 413, endPoint x: 647, endPoint y: 409, distance: 85.6
type input "******"
click button "submit" at bounding box center [818, 405] width 21 height 18
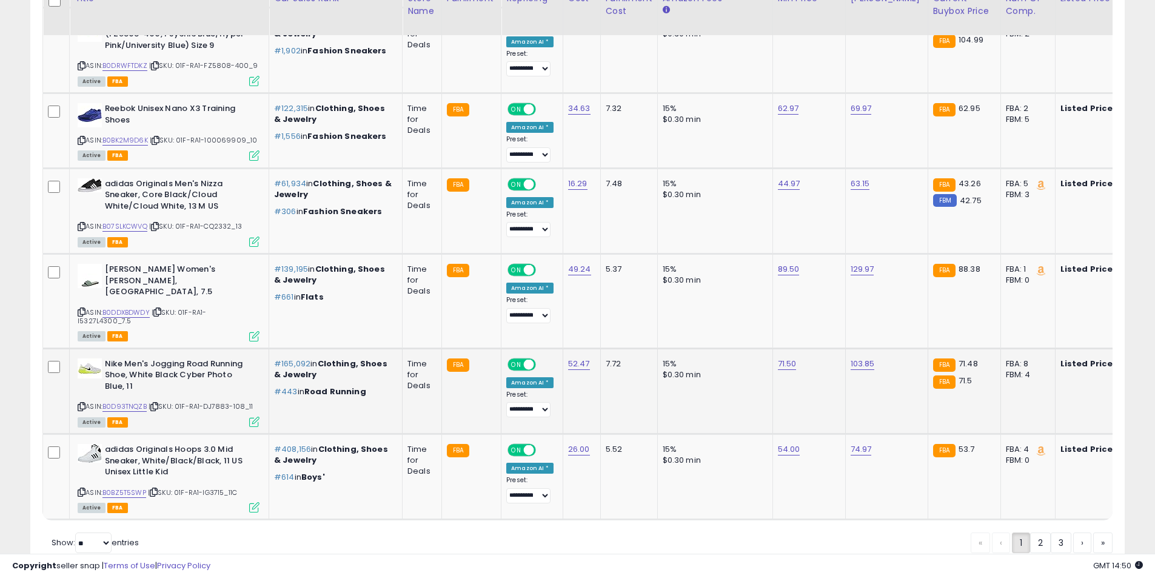
scroll to position [4809, 0]
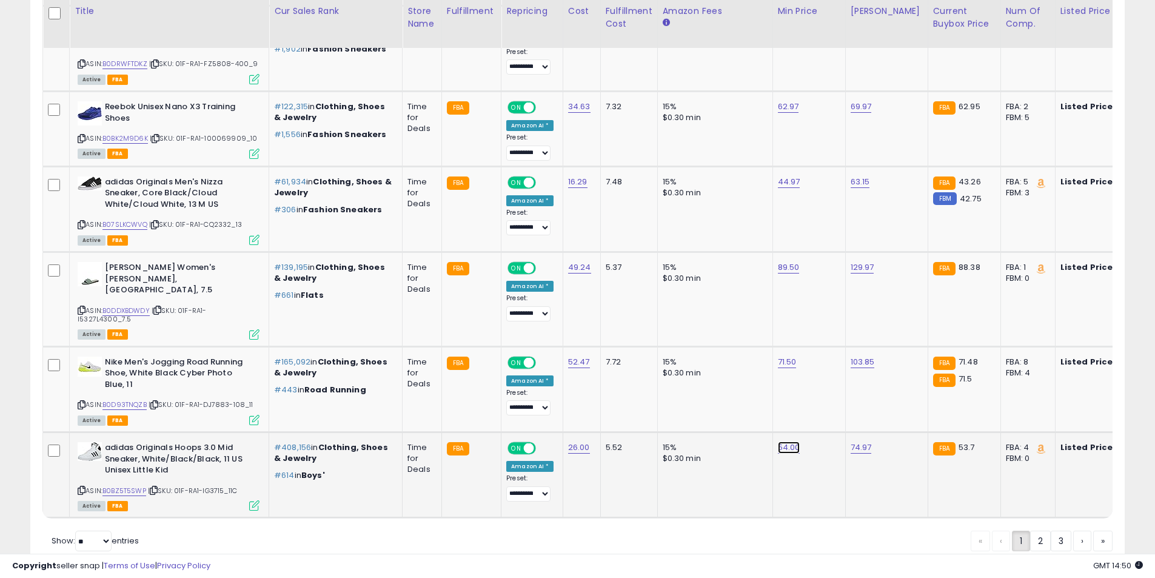
click at [788, 442] on link "54.00" at bounding box center [789, 448] width 22 height 12
drag, startPoint x: 754, startPoint y: 395, endPoint x: 608, endPoint y: 389, distance: 145.7
type input "*****"
click button "submit" at bounding box center [818, 395] width 21 height 18
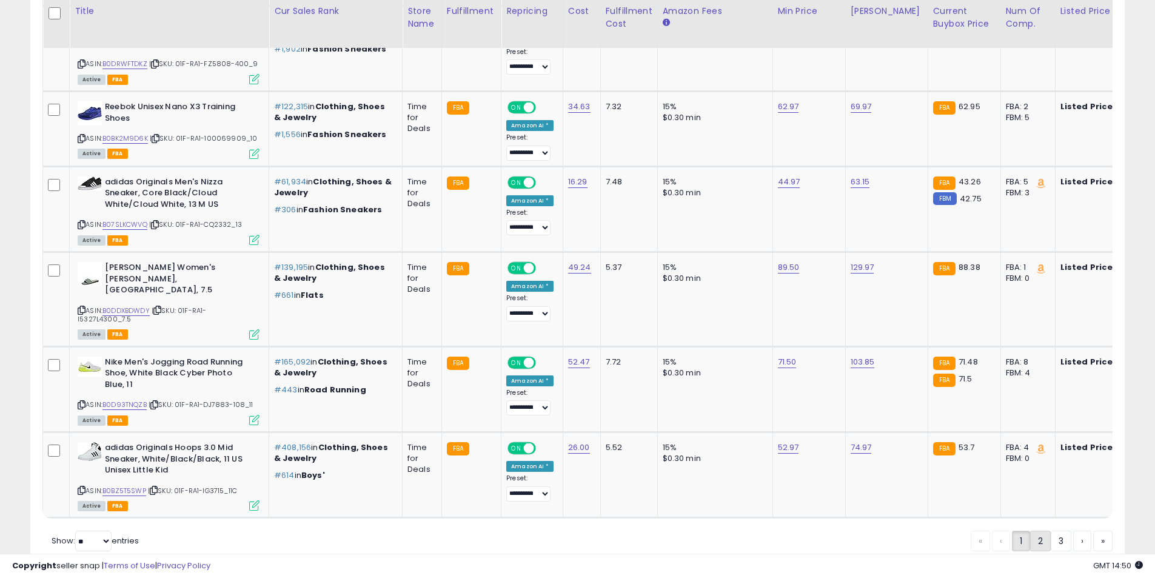
click at [1043, 531] on link "2" at bounding box center [1040, 541] width 21 height 21
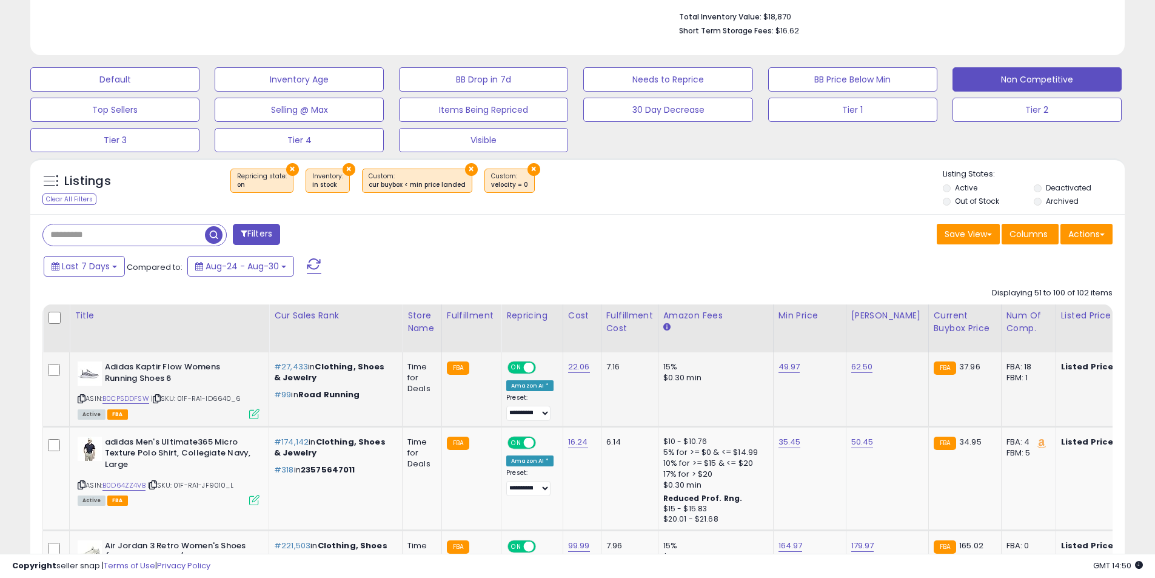
scroll to position [394, 0]
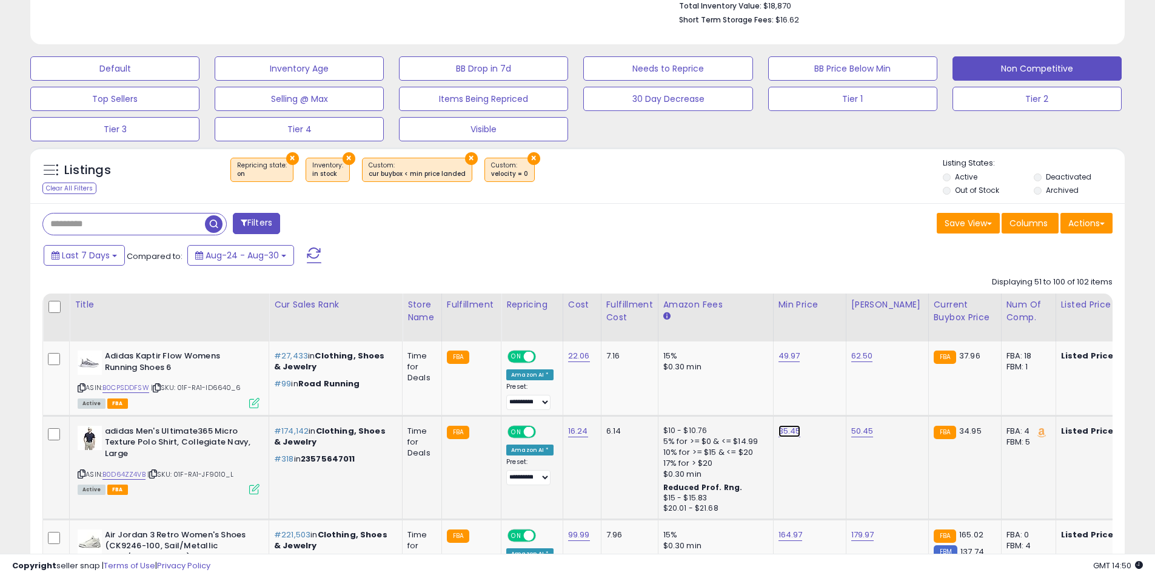
click at [787, 429] on link "35.45" at bounding box center [790, 431] width 22 height 12
drag, startPoint x: 751, startPoint y: 404, endPoint x: 707, endPoint y: 402, distance: 44.9
click at [707, 402] on input "*****" at bounding box center [749, 401] width 108 height 21
type input "****"
click button "submit" at bounding box center [817, 400] width 21 height 18
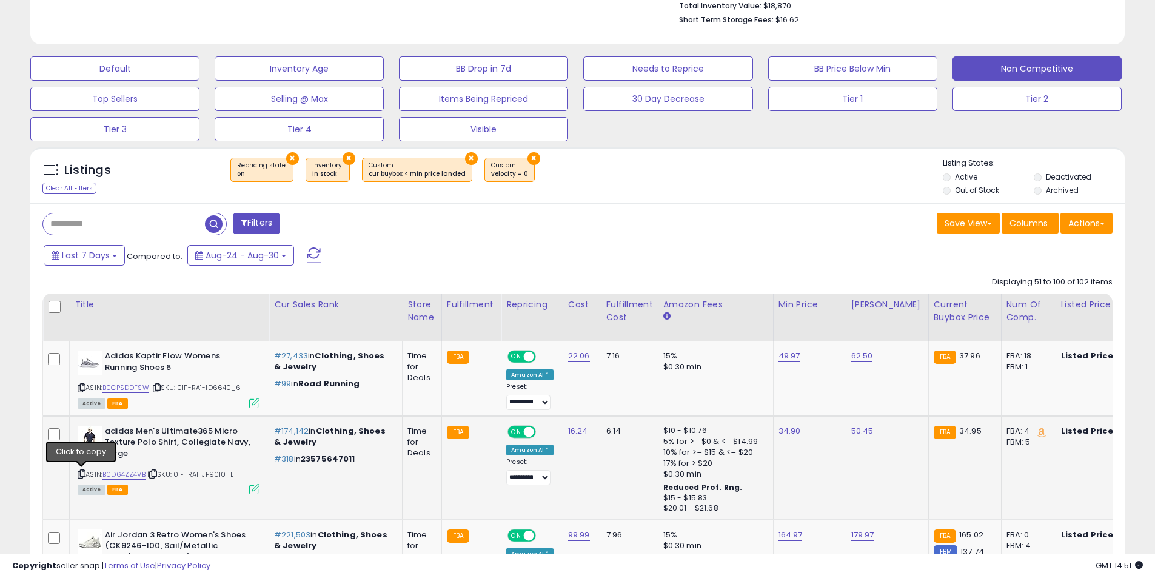
click at [81, 475] on icon at bounding box center [82, 474] width 8 height 7
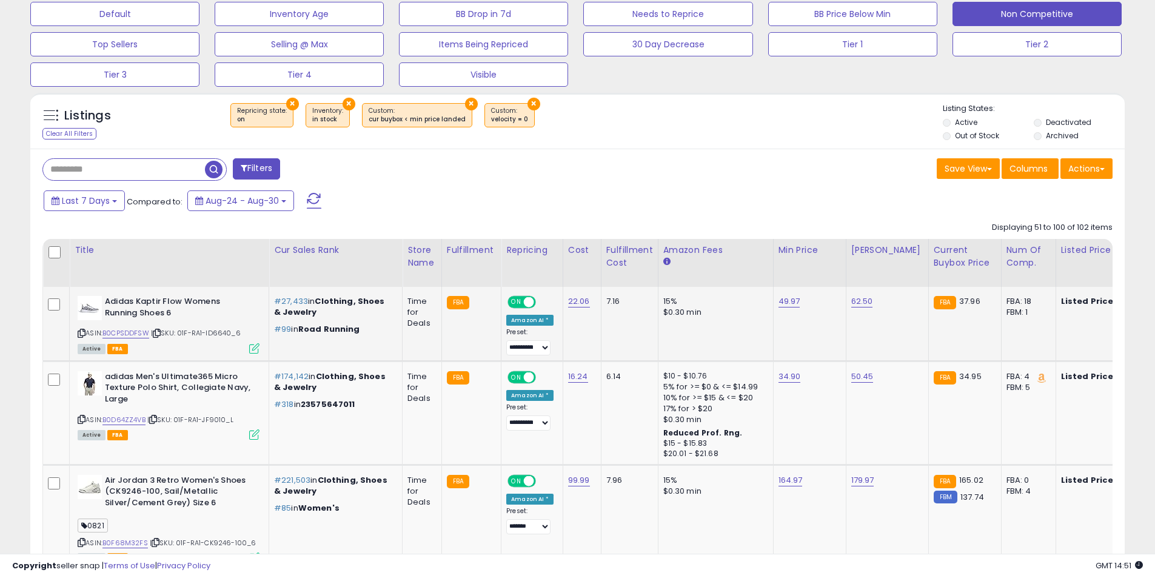
scroll to position [576, 0]
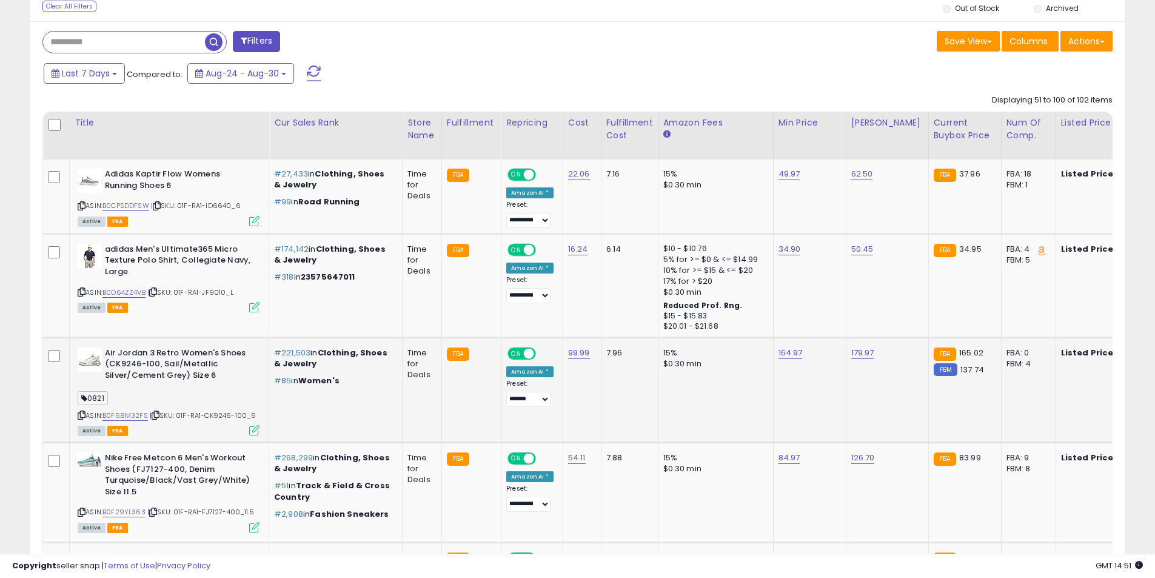
click at [84, 412] on icon at bounding box center [82, 415] width 8 height 7
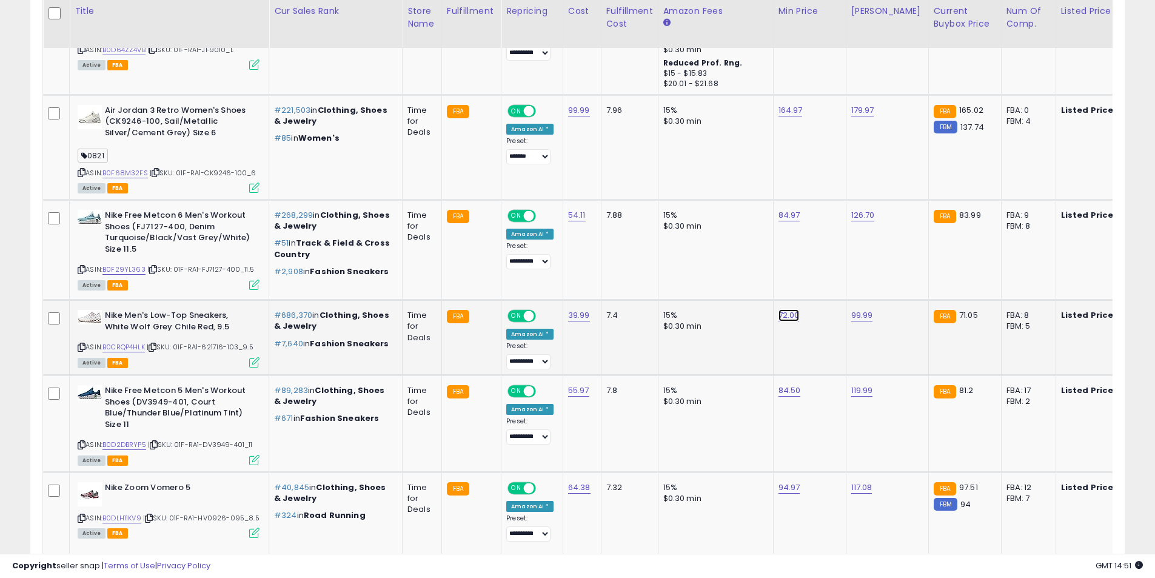
drag, startPoint x: 787, startPoint y: 314, endPoint x: 781, endPoint y: 315, distance: 6.2
click at [786, 314] on link "72.00" at bounding box center [789, 315] width 21 height 12
drag, startPoint x: 699, startPoint y: 289, endPoint x: 629, endPoint y: 289, distance: 70.4
type input "**"
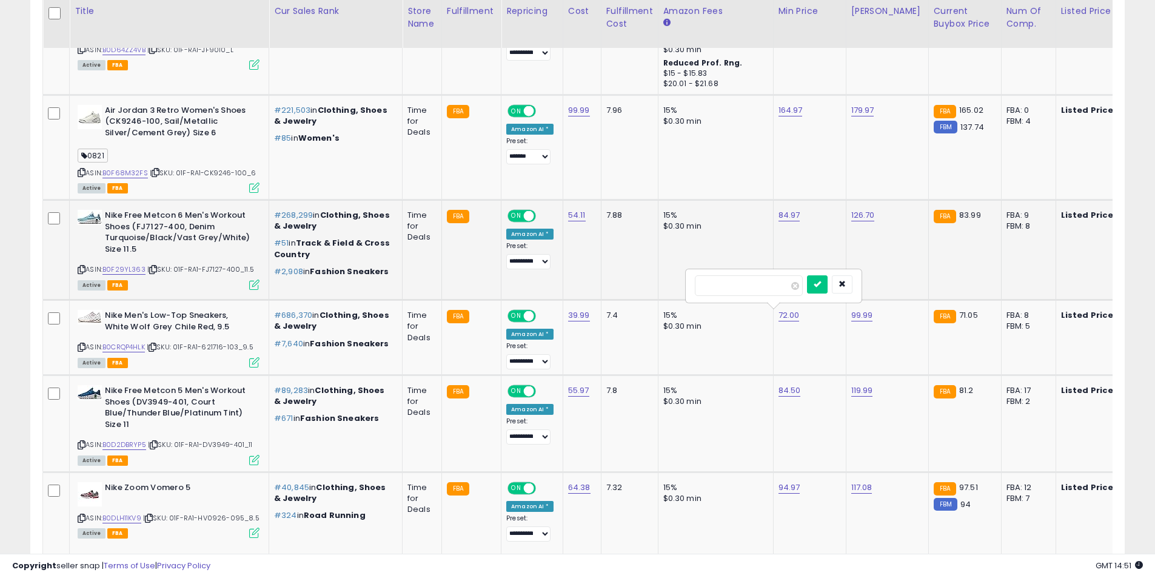
click button "submit" at bounding box center [817, 284] width 21 height 18
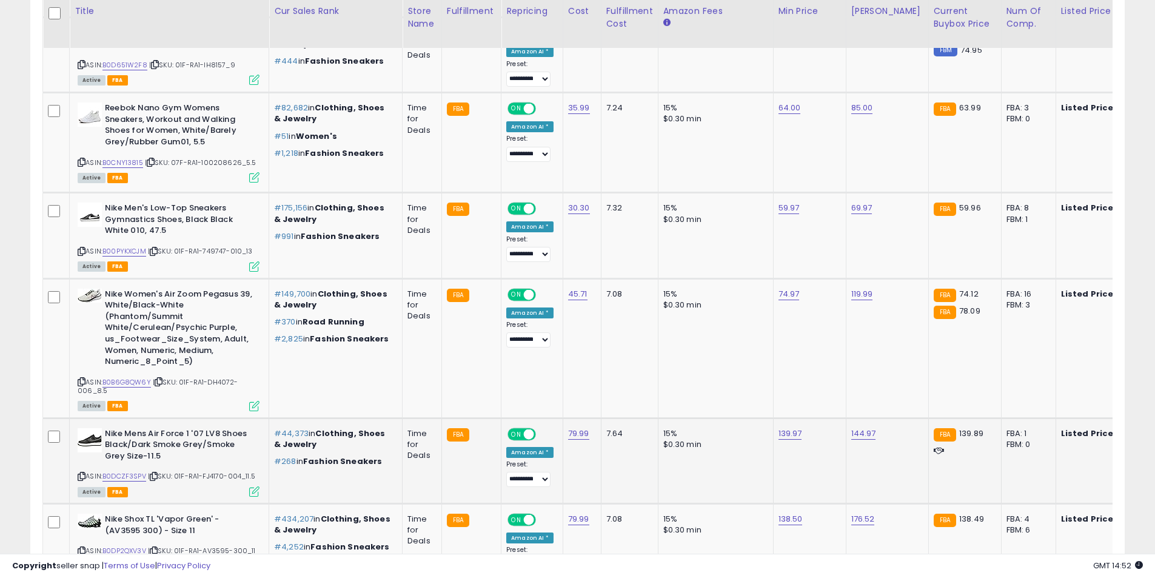
scroll to position [1607, 0]
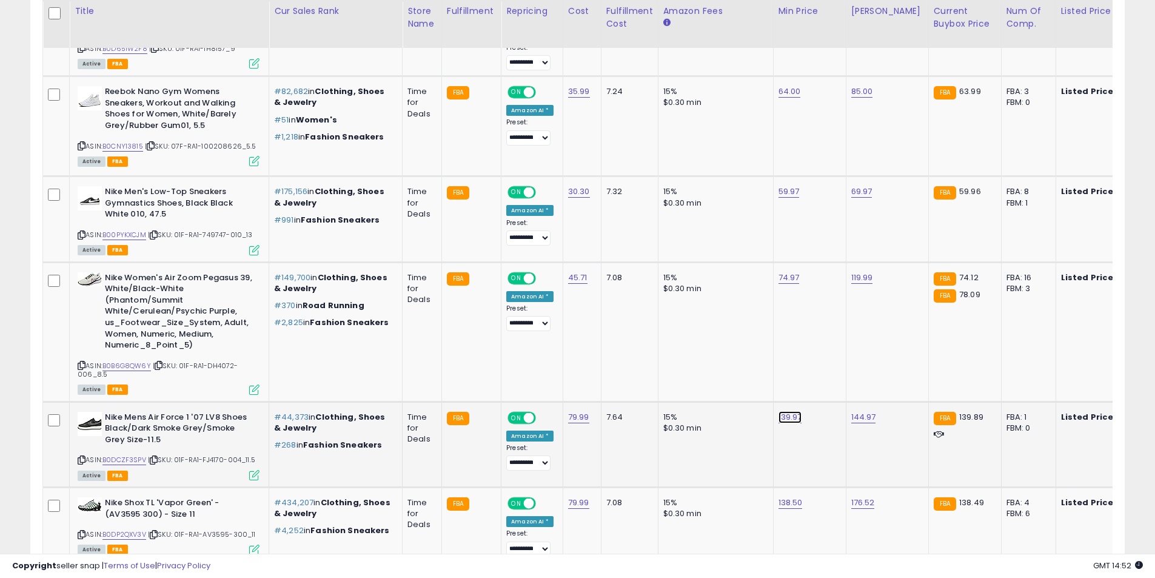
click at [792, 421] on link "139.97" at bounding box center [791, 417] width 24 height 12
type input "*****"
click button "submit" at bounding box center [818, 386] width 21 height 18
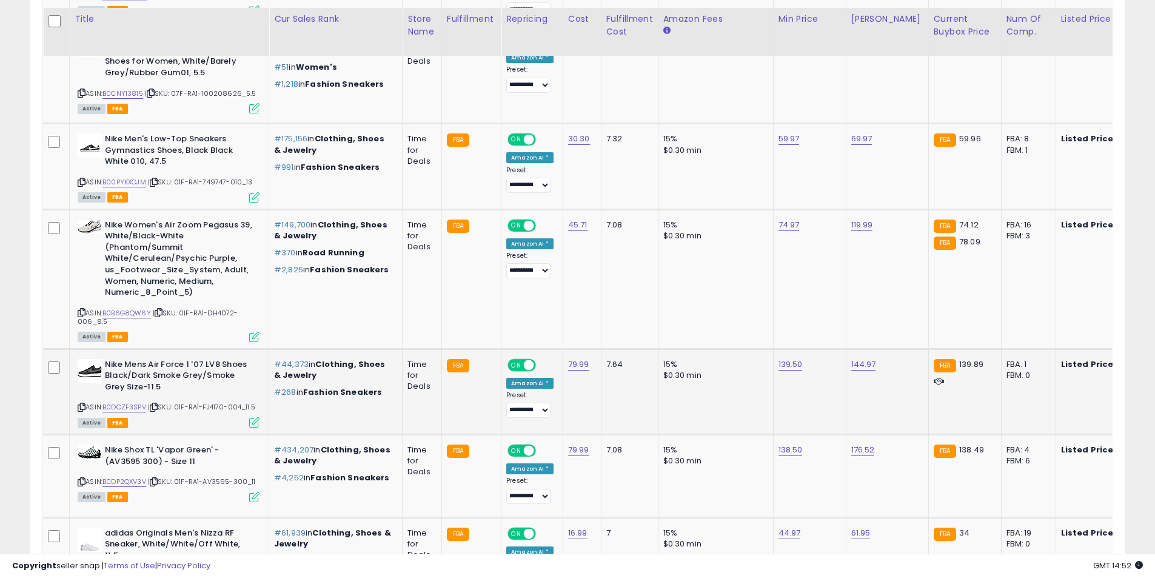
scroll to position [1667, 0]
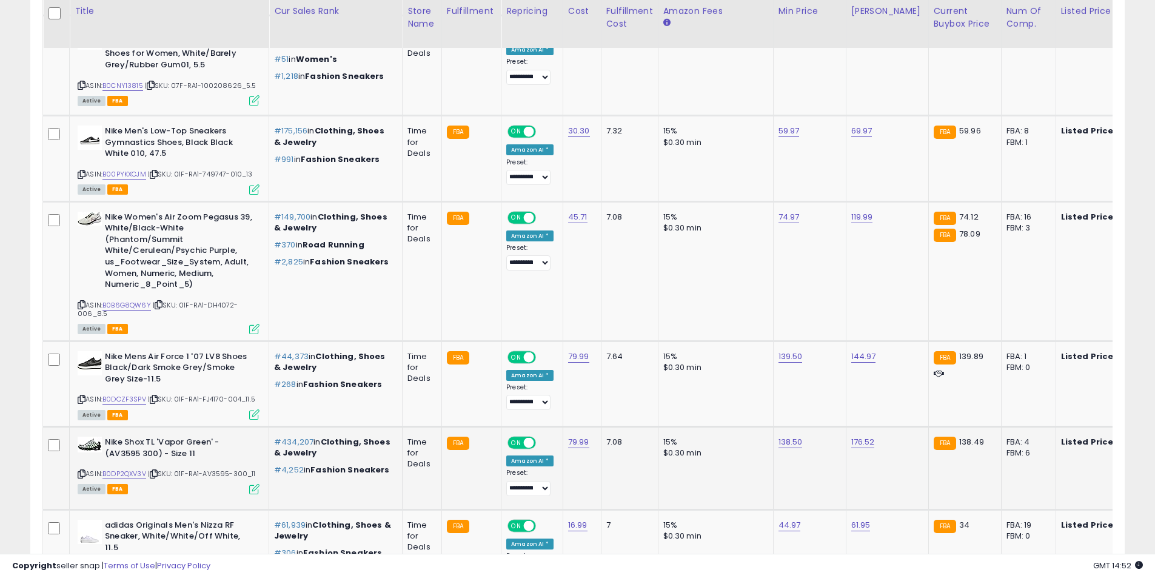
click at [77, 474] on div "Nike Shox TL 'Vapor Green' - (AV3595 300) - Size 11 ASIN: B0DP2QXV3V | SKU: 01F…" at bounding box center [167, 465] width 185 height 56
click at [79, 474] on icon at bounding box center [82, 474] width 8 height 7
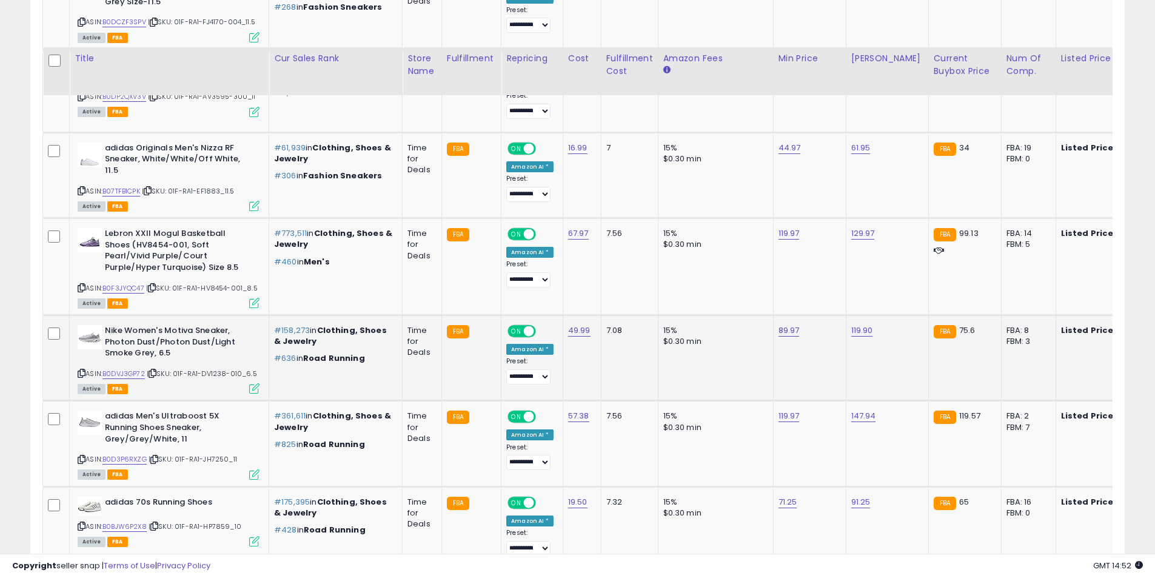
scroll to position [2092, 0]
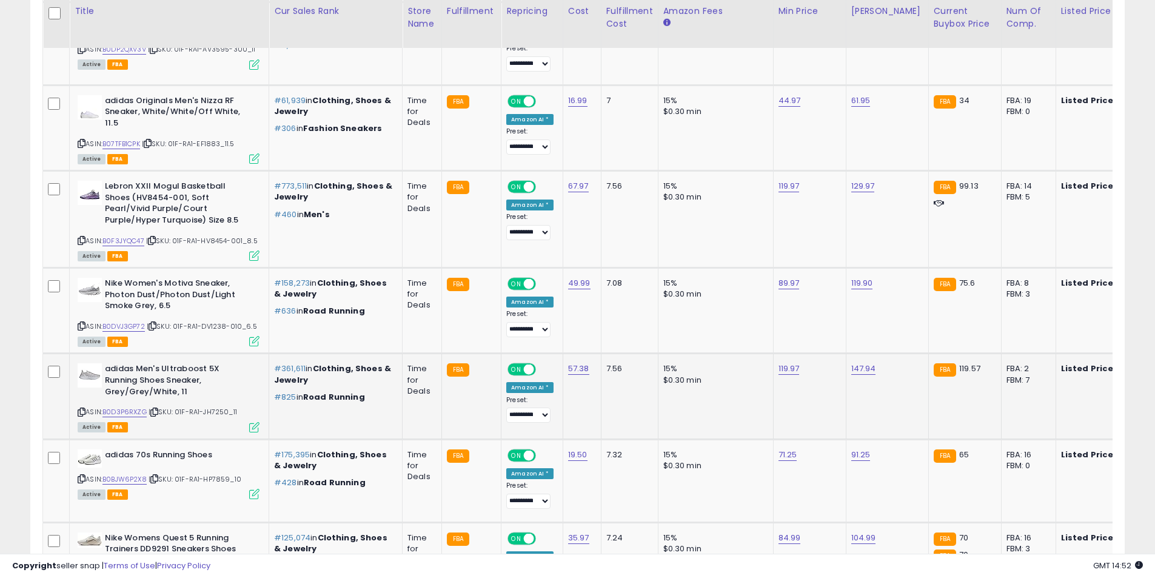
click at [79, 411] on icon at bounding box center [82, 412] width 8 height 7
click at [779, 366] on link "119.97" at bounding box center [789, 369] width 21 height 12
drag, startPoint x: 712, startPoint y: 336, endPoint x: 600, endPoint y: 320, distance: 113.3
type input "******"
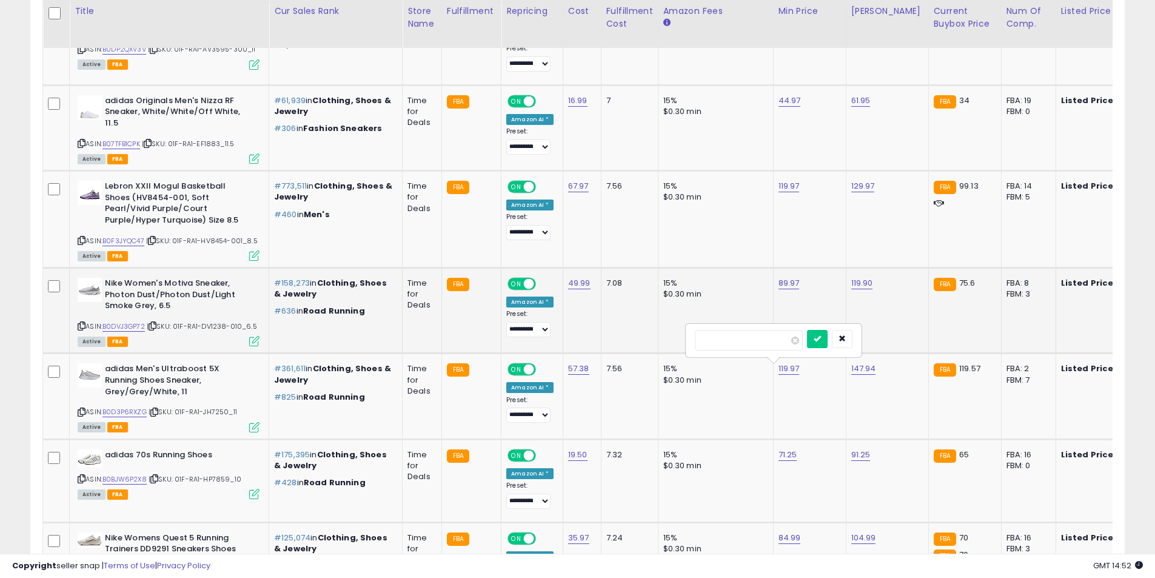
click button "submit" at bounding box center [817, 339] width 21 height 18
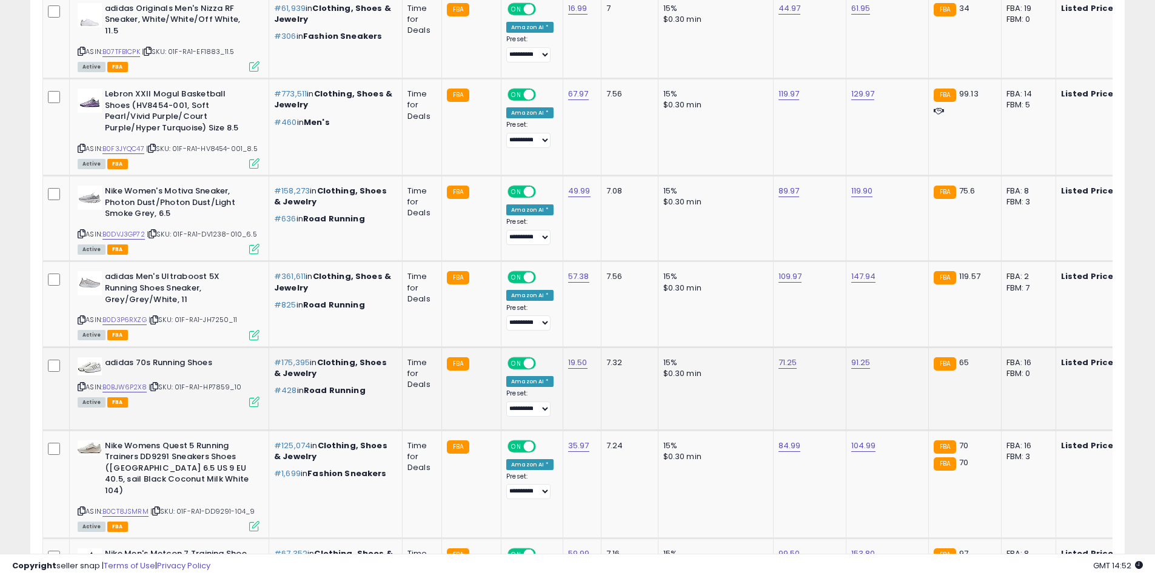
scroll to position [2213, 0]
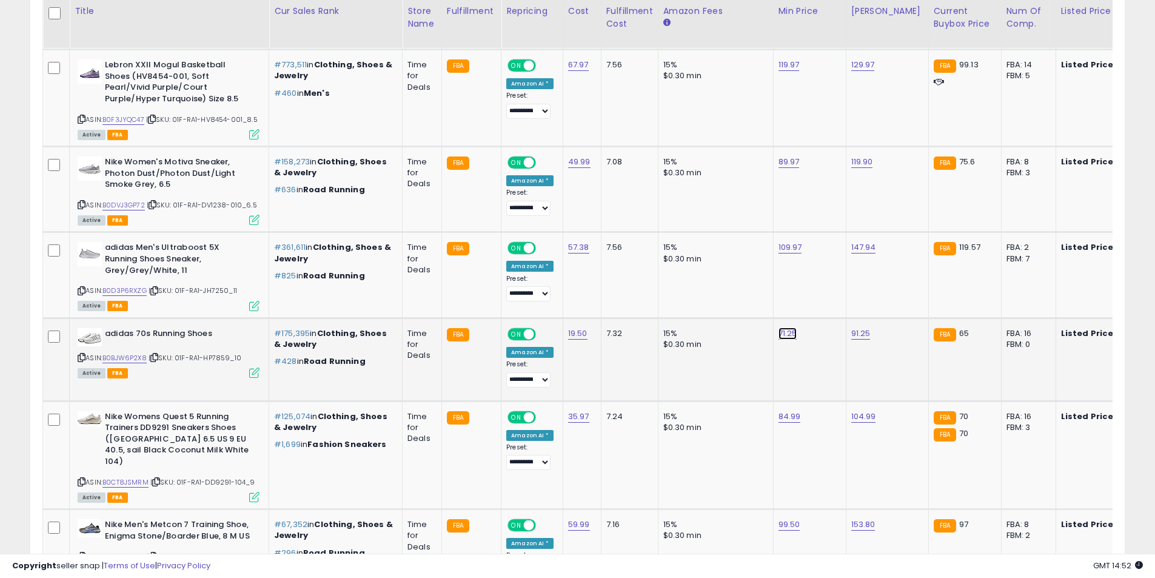
click at [779, 336] on link "71.25" at bounding box center [788, 334] width 19 height 12
drag, startPoint x: 713, startPoint y: 304, endPoint x: 628, endPoint y: 297, distance: 85.2
type input "**"
click button "submit" at bounding box center [816, 303] width 21 height 18
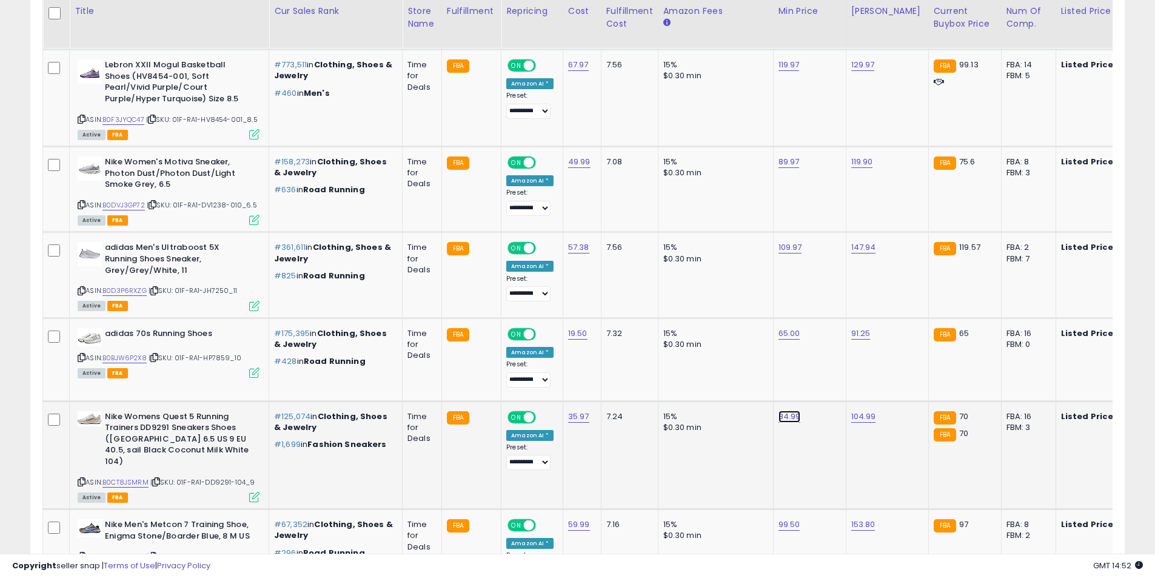
click at [779, 412] on link "84.99" at bounding box center [790, 417] width 22 height 12
drag, startPoint x: 726, startPoint y: 381, endPoint x: 657, endPoint y: 383, distance: 69.2
type input "**"
click button "submit" at bounding box center [818, 378] width 21 height 18
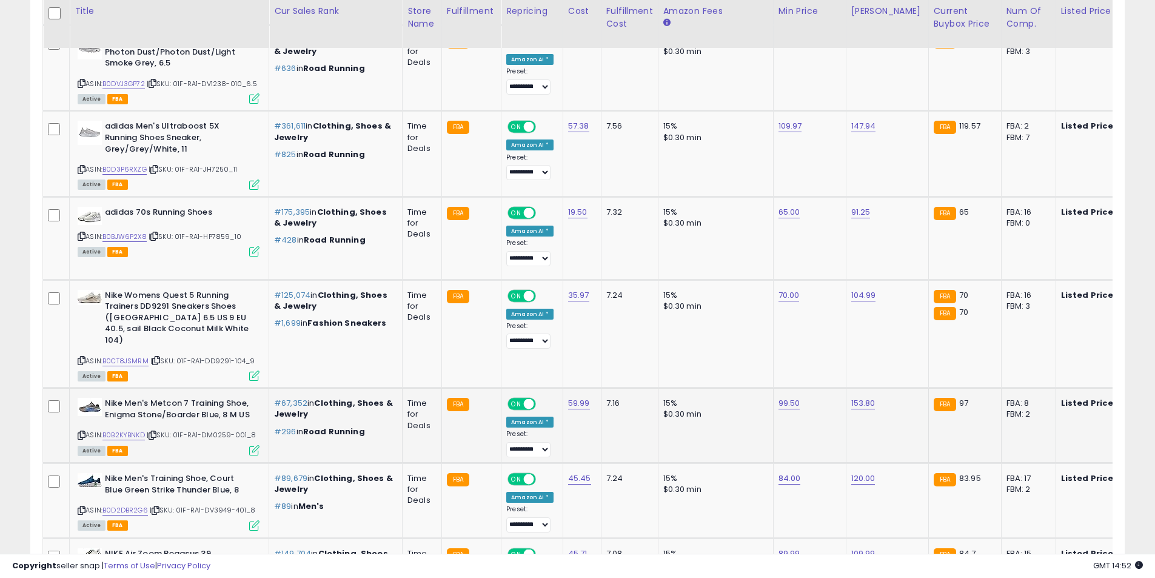
scroll to position [2395, 0]
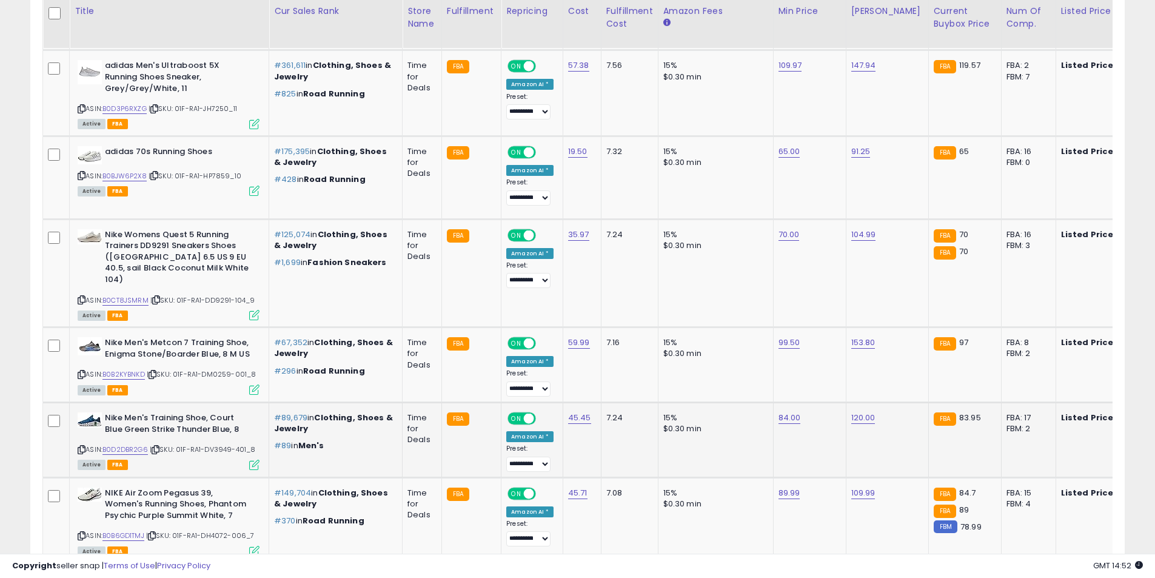
click at [785, 438] on td "84.00" at bounding box center [809, 439] width 73 height 75
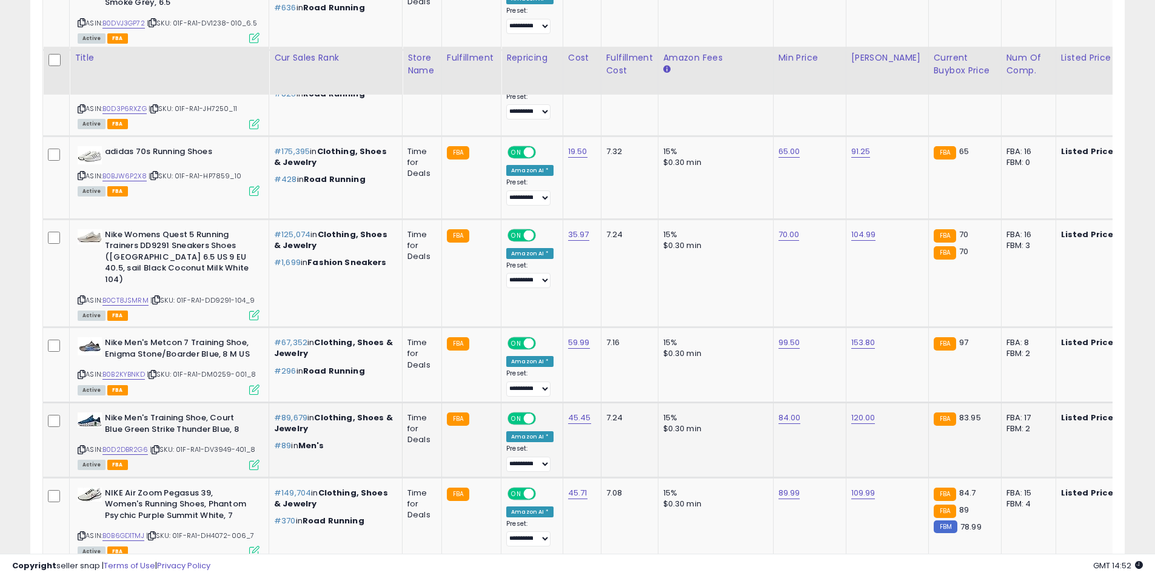
scroll to position [2456, 0]
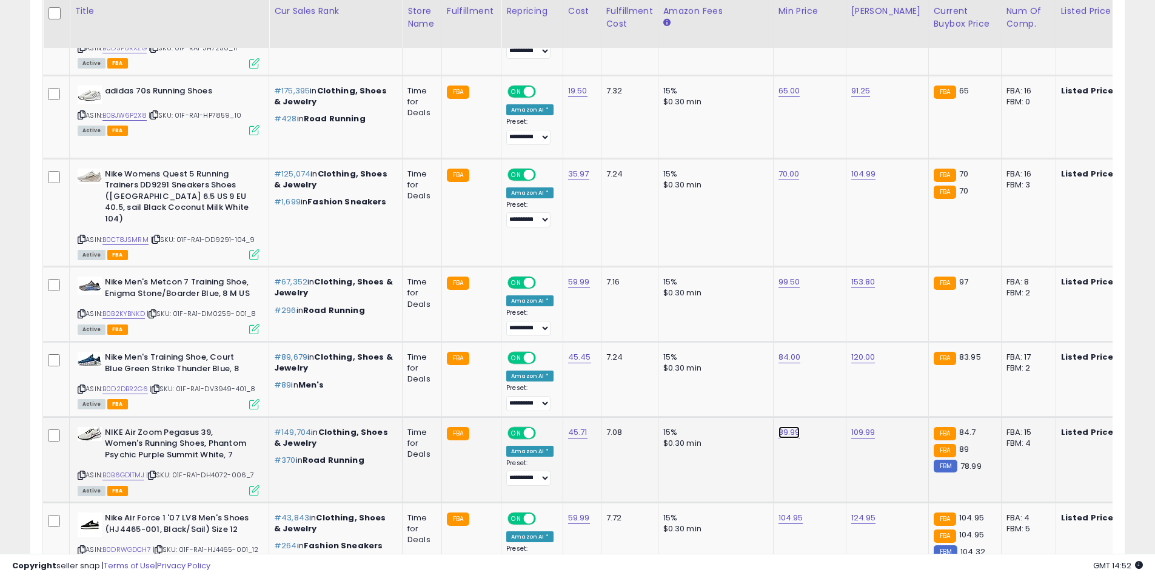
click at [784, 426] on link "89.99" at bounding box center [790, 432] width 22 height 12
drag, startPoint x: 747, startPoint y: 385, endPoint x: 579, endPoint y: 382, distance: 168.0
click at [582, 382] on tbody "Adidas Kaptir Flow Womens Running Shoes 6 ASIN: B0CPSDDFSW | SKU: 01F-RA1-ID664…" at bounding box center [990, 500] width 1895 height 4443
type input "****"
click button "submit" at bounding box center [818, 383] width 21 height 18
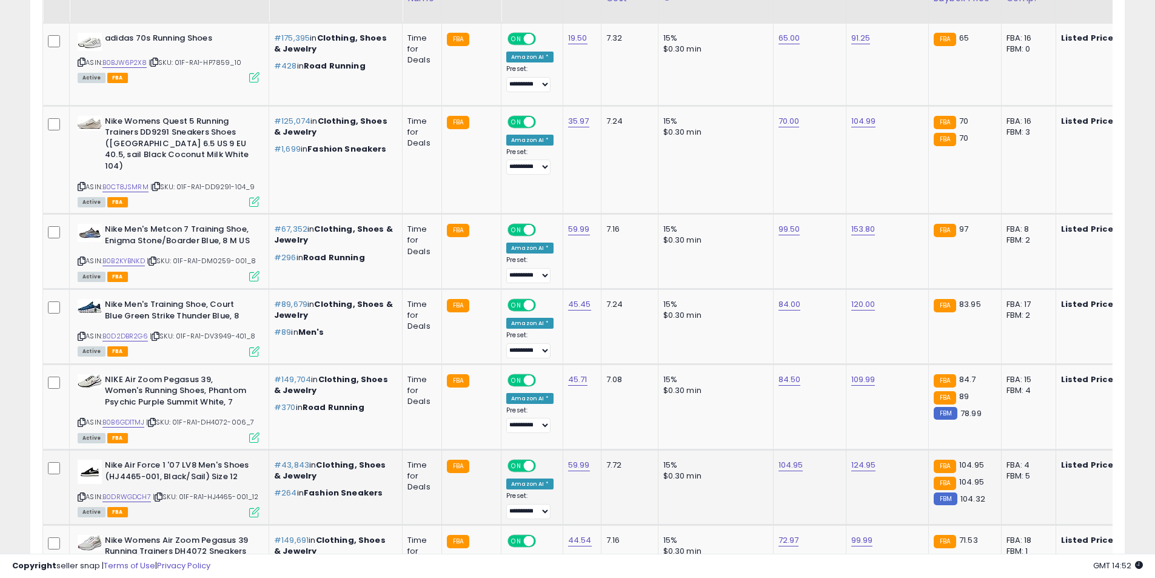
scroll to position [2516, 0]
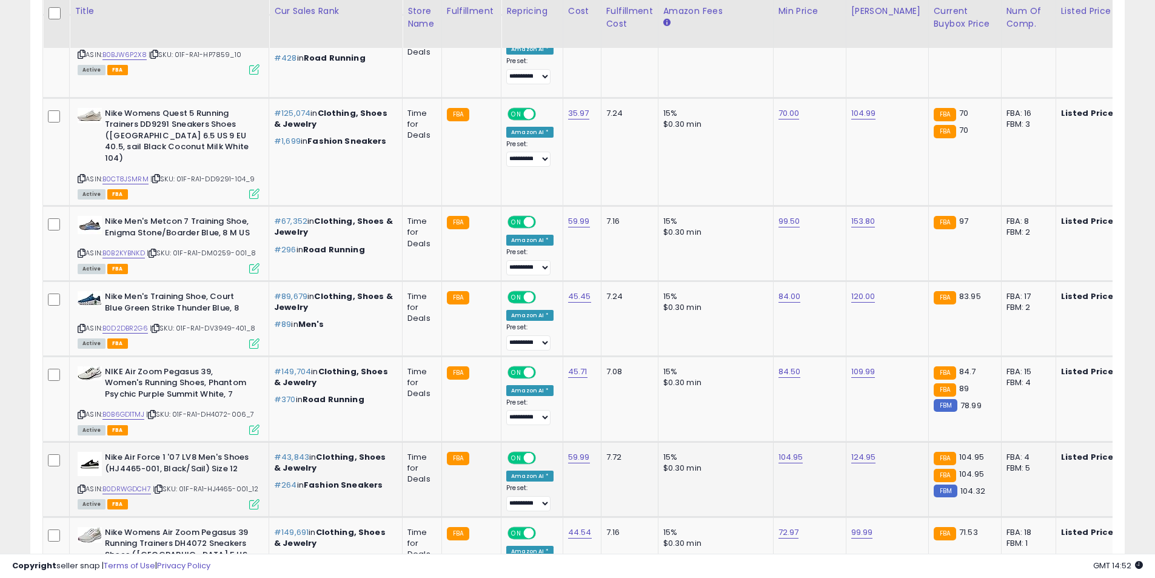
click at [81, 486] on icon at bounding box center [82, 489] width 8 height 7
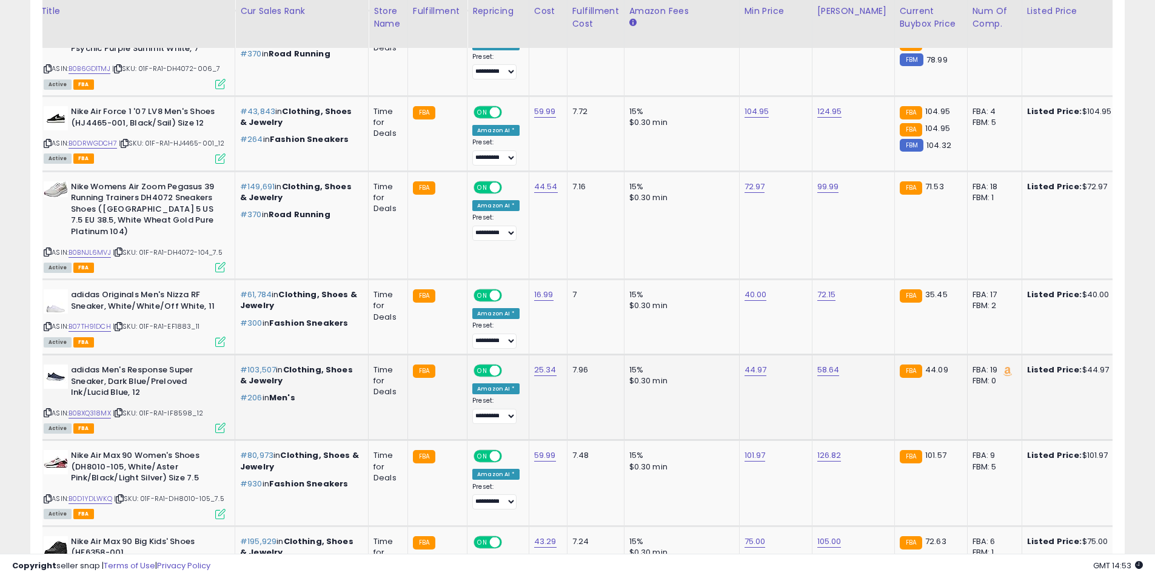
scroll to position [2880, 0]
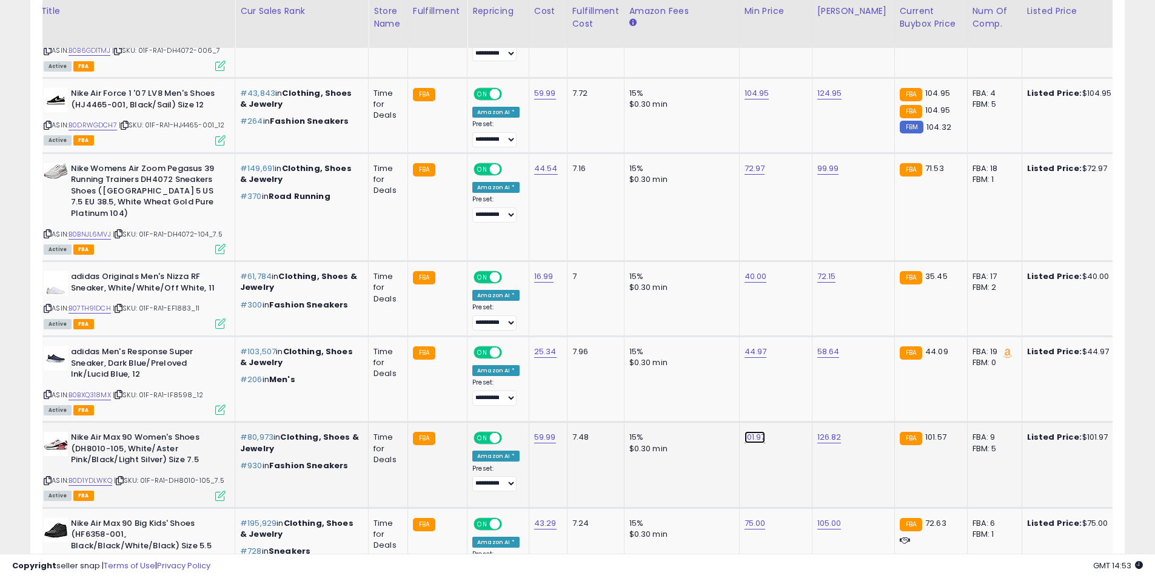
click at [753, 431] on link "101.97" at bounding box center [755, 437] width 21 height 12
type input "*****"
click button "submit" at bounding box center [783, 384] width 21 height 18
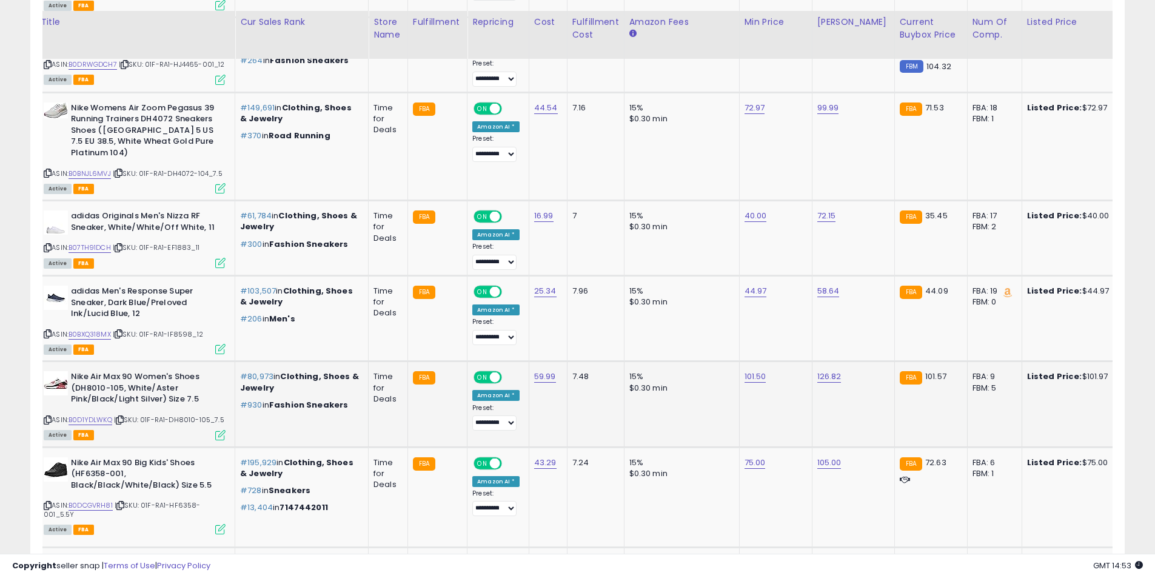
scroll to position [3062, 0]
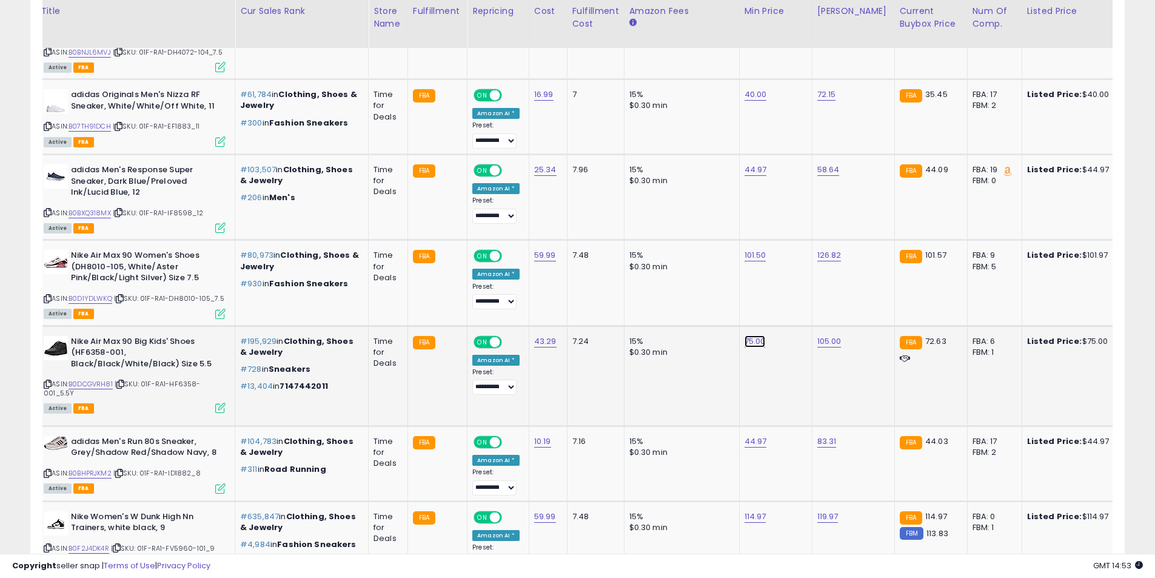
click at [750, 335] on link "75.00" at bounding box center [755, 341] width 21 height 12
type input "**"
click button "submit" at bounding box center [783, 289] width 21 height 18
click at [47, 381] on icon at bounding box center [48, 384] width 8 height 7
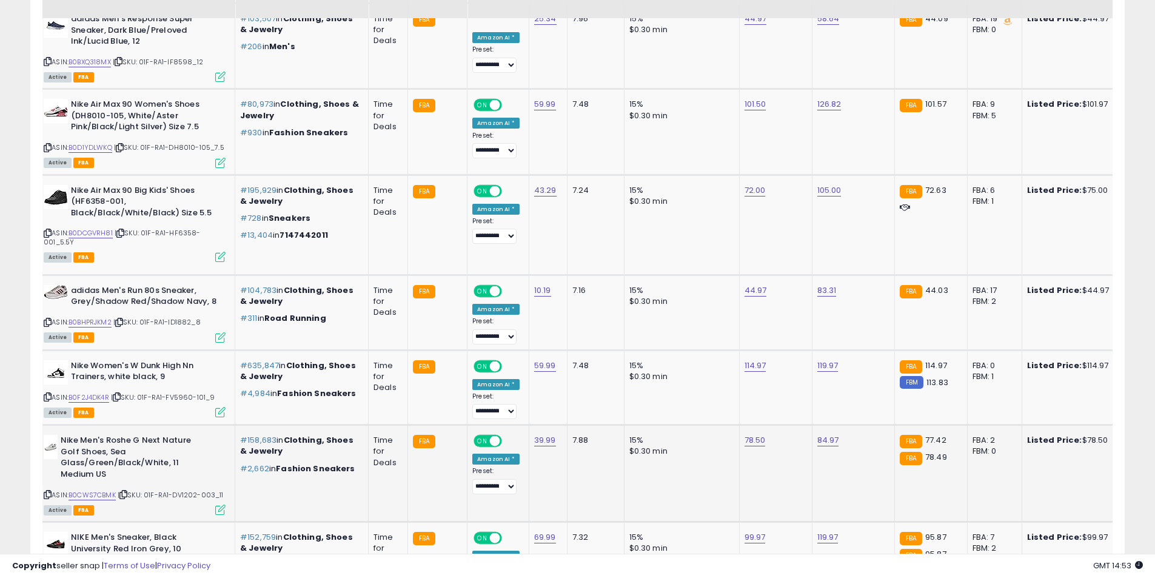
scroll to position [3305, 0]
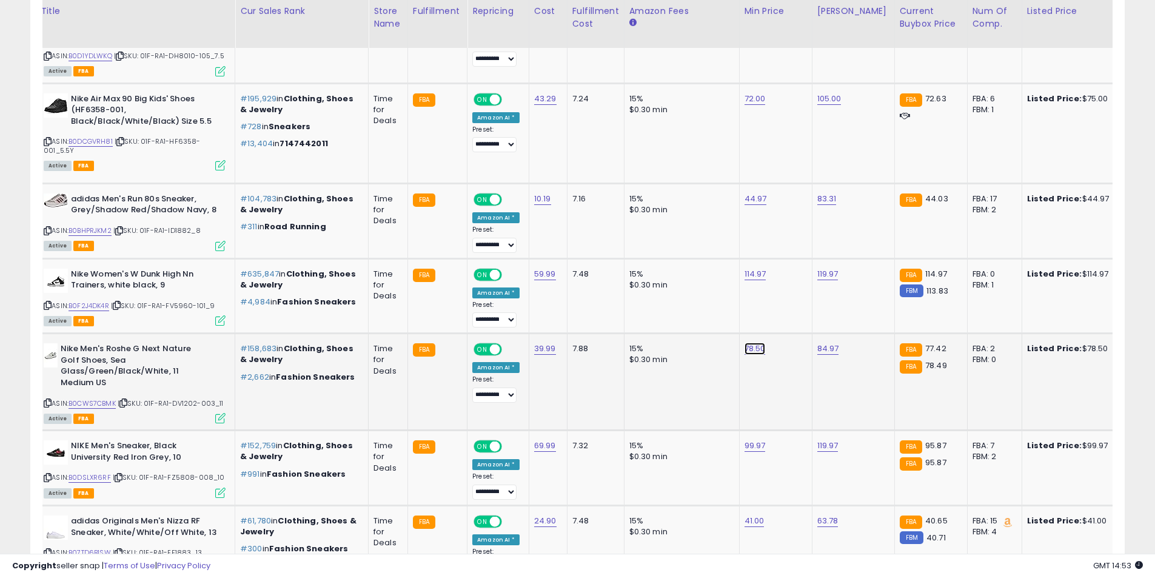
click at [753, 343] on link "78.50" at bounding box center [755, 349] width 21 height 12
drag, startPoint x: 708, startPoint y: 298, endPoint x: 603, endPoint y: 293, distance: 105.1
type input "*****"
click button "submit" at bounding box center [783, 296] width 21 height 18
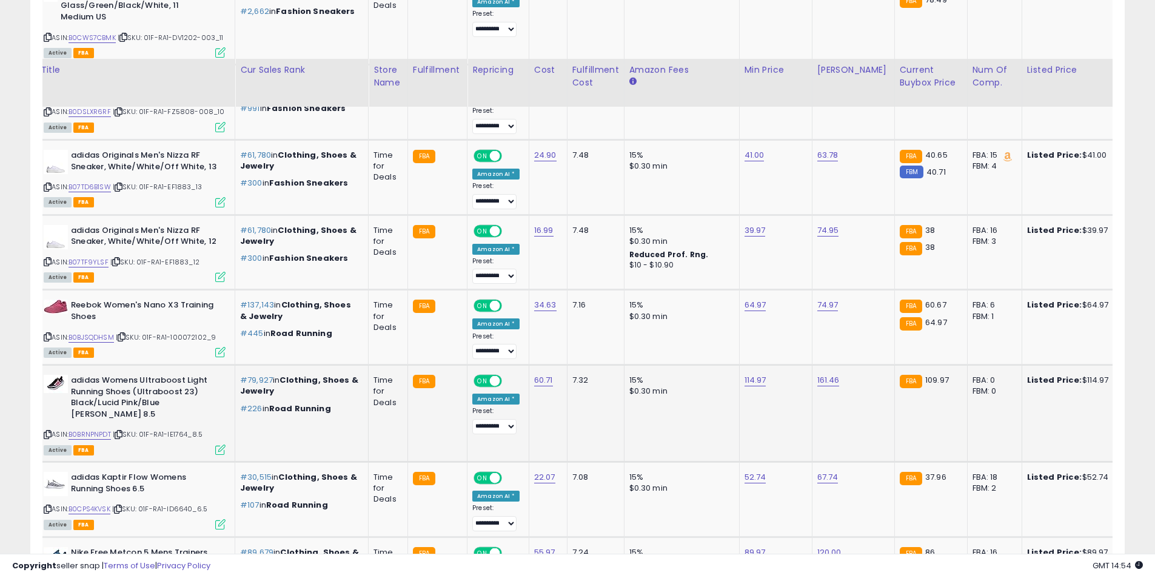
scroll to position [3729, 0]
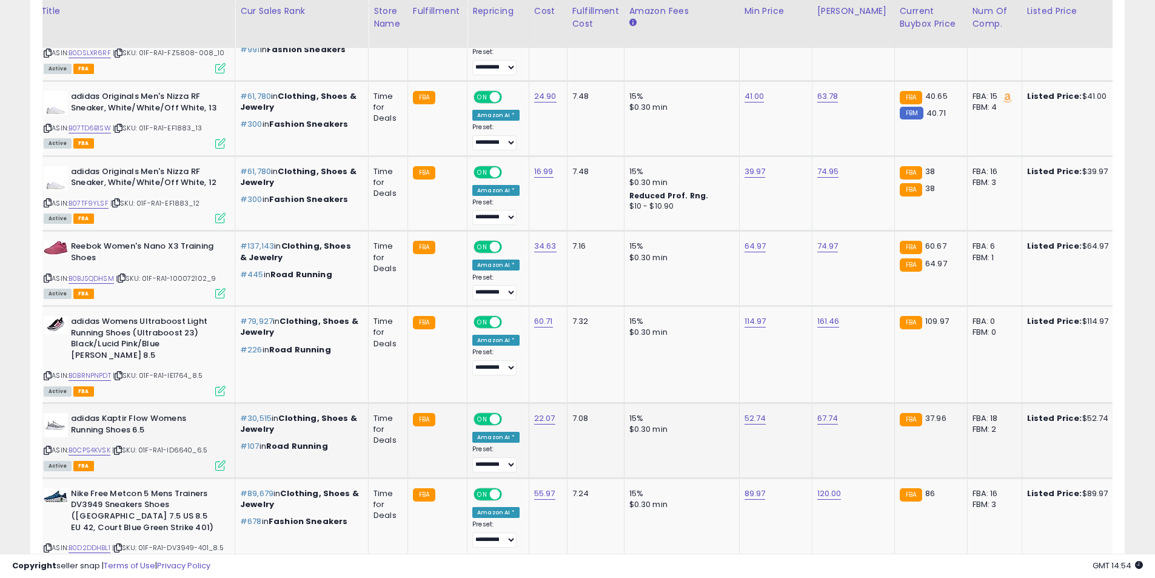
click at [47, 447] on icon at bounding box center [48, 450] width 8 height 7
click at [747, 412] on link "52.74" at bounding box center [756, 418] width 22 height 12
drag, startPoint x: 714, startPoint y: 360, endPoint x: 613, endPoint y: 355, distance: 101.4
type input "*****"
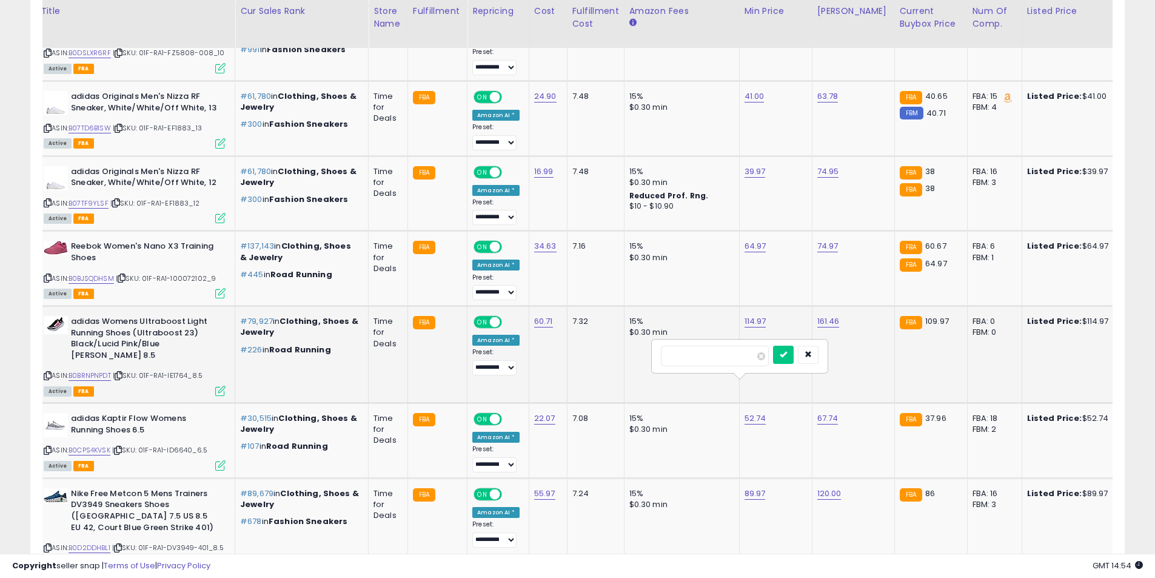
click button "submit" at bounding box center [783, 355] width 21 height 18
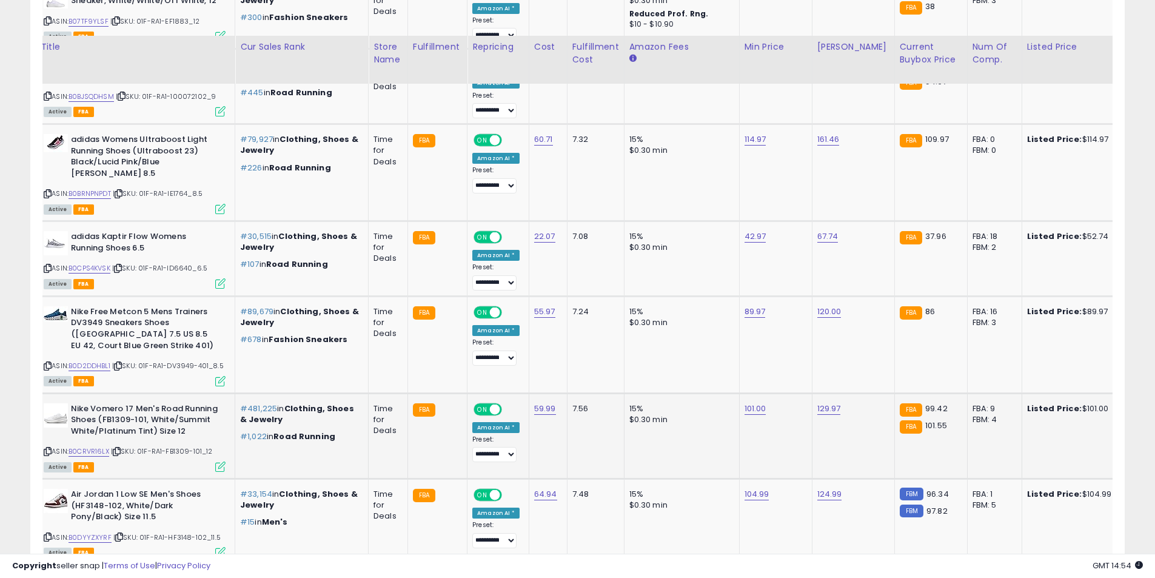
scroll to position [3972, 0]
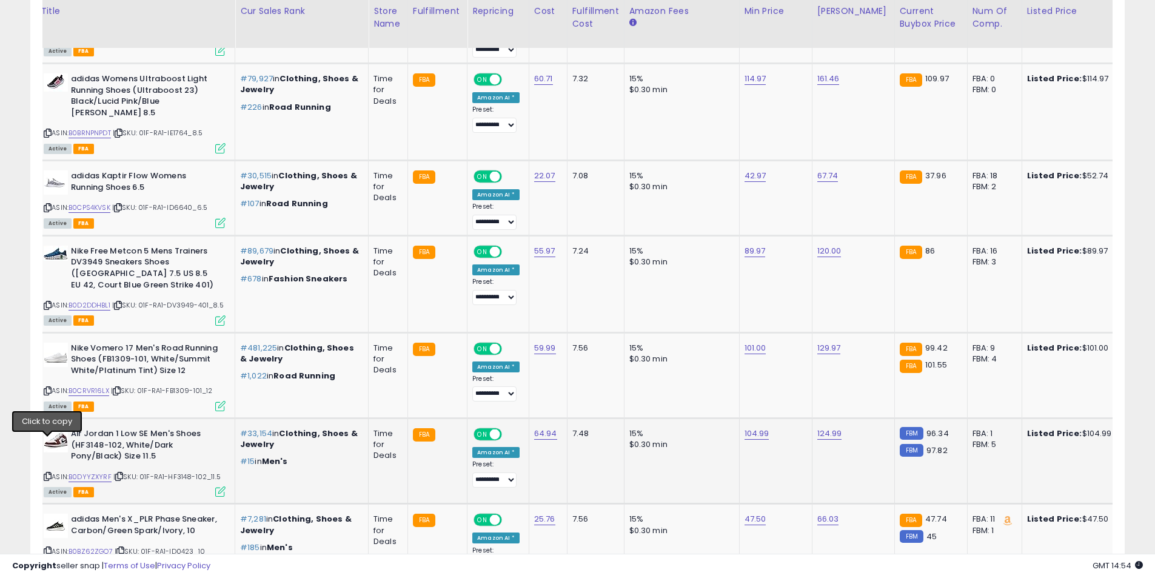
click at [51, 473] on icon at bounding box center [48, 476] width 8 height 7
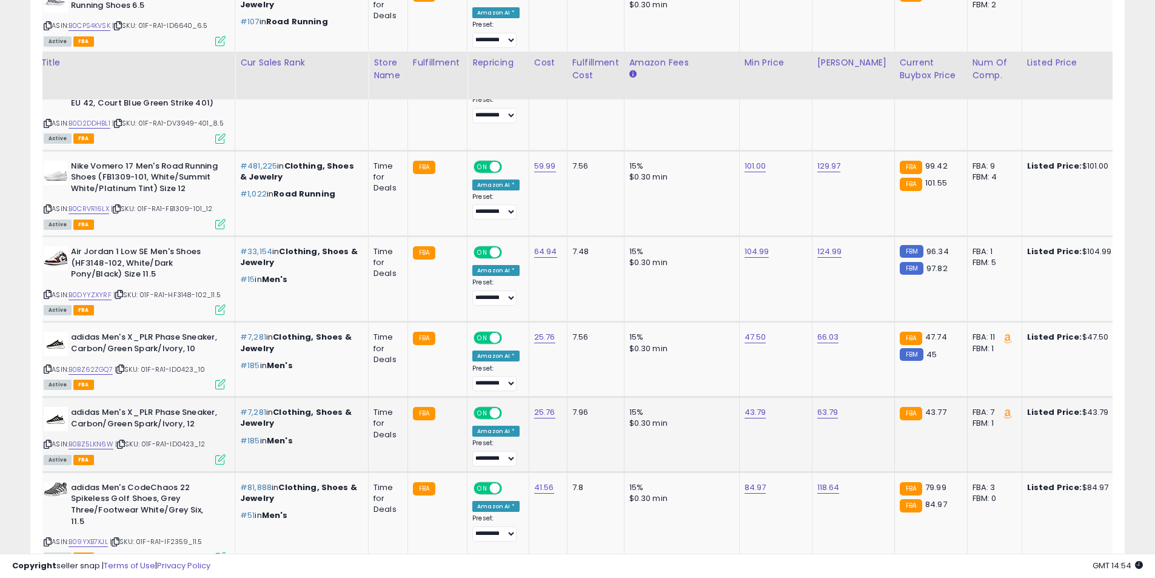
scroll to position [4275, 0]
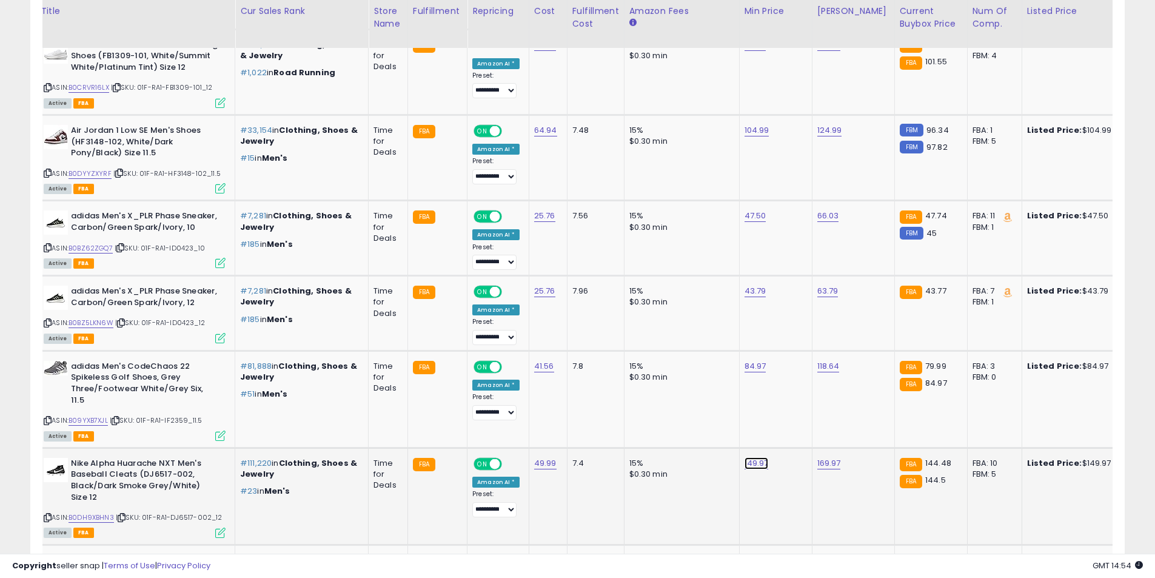
click at [747, 457] on link "149.97" at bounding box center [757, 463] width 24 height 12
drag, startPoint x: 584, startPoint y: 384, endPoint x: 562, endPoint y: 377, distance: 23.4
type input "******"
click button "submit" at bounding box center [784, 388] width 21 height 18
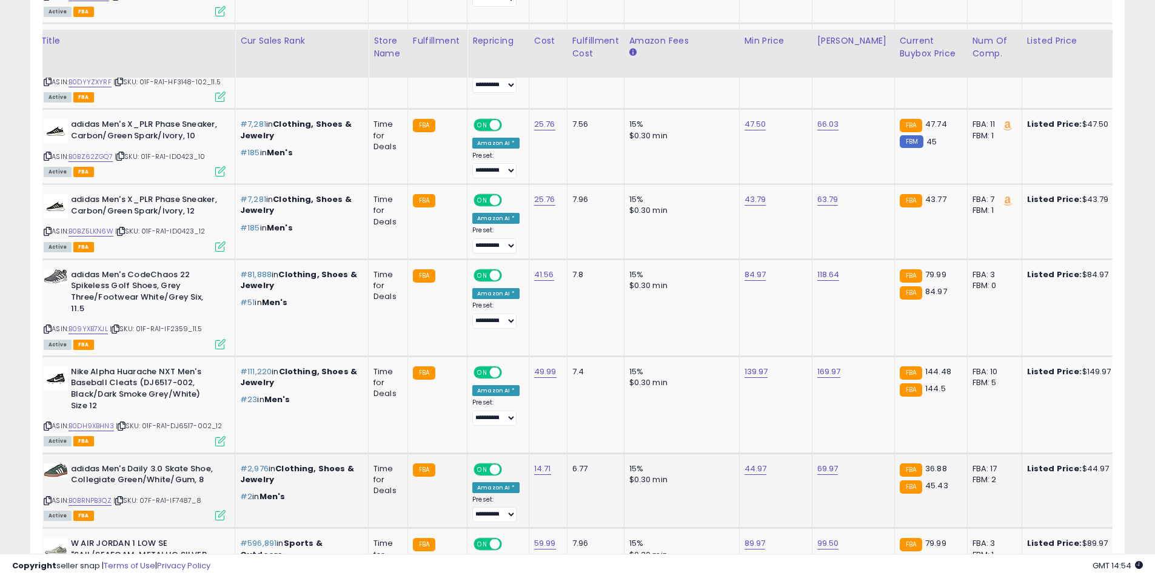
scroll to position [4396, 0]
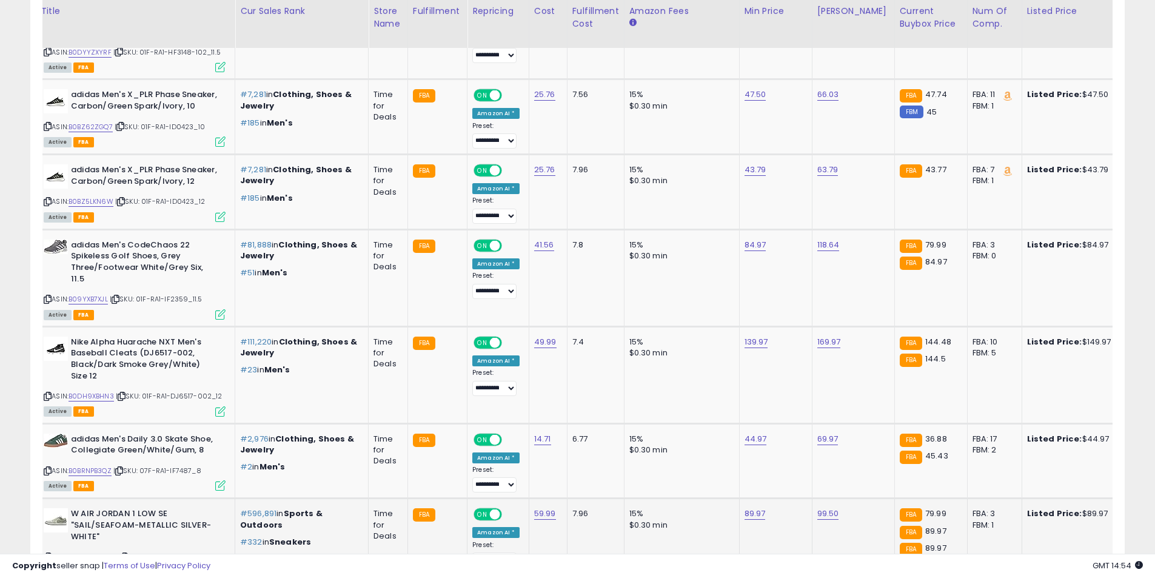
drag, startPoint x: 47, startPoint y: 513, endPoint x: 56, endPoint y: 478, distance: 36.2
click at [47, 554] on icon at bounding box center [48, 557] width 8 height 7
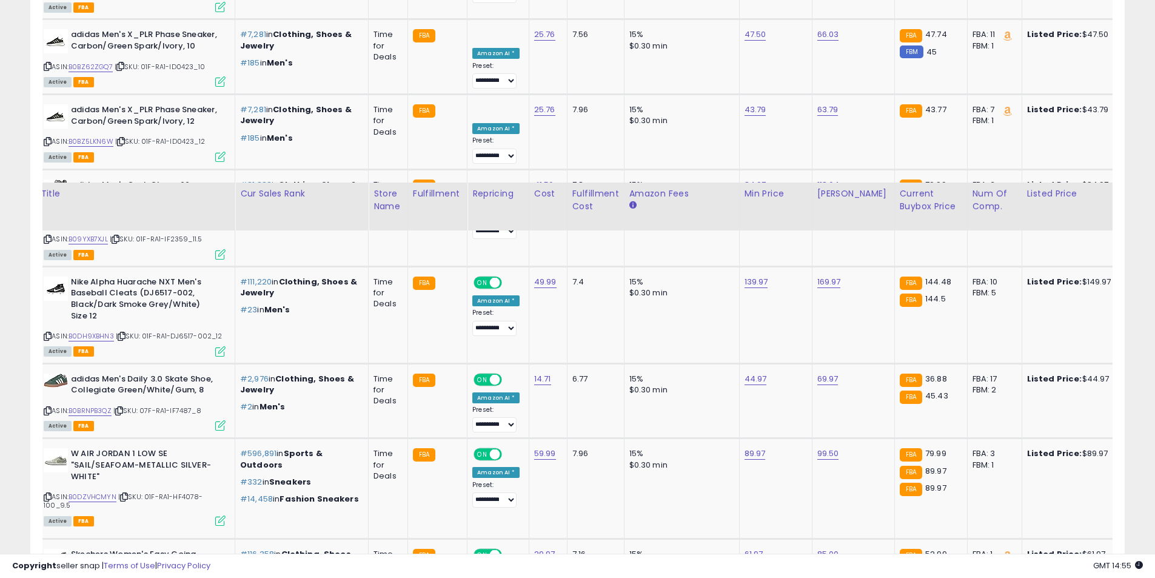
scroll to position [4639, 0]
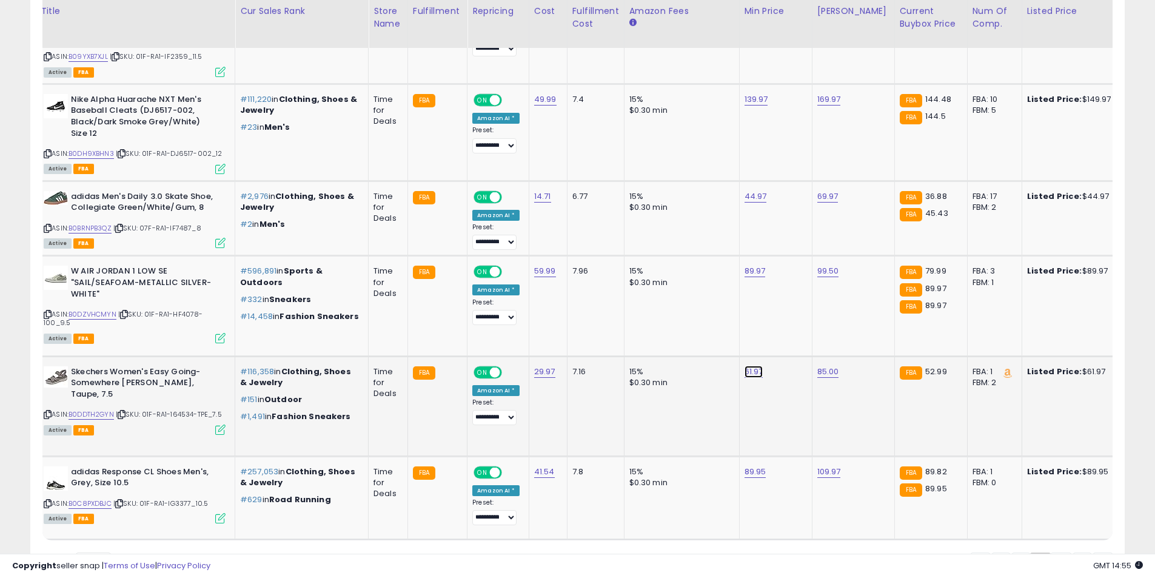
click at [749, 366] on link "61.97" at bounding box center [754, 372] width 19 height 12
drag, startPoint x: 693, startPoint y: 297, endPoint x: 530, endPoint y: 292, distance: 163.2
type input "**"
click button "submit" at bounding box center [782, 296] width 21 height 18
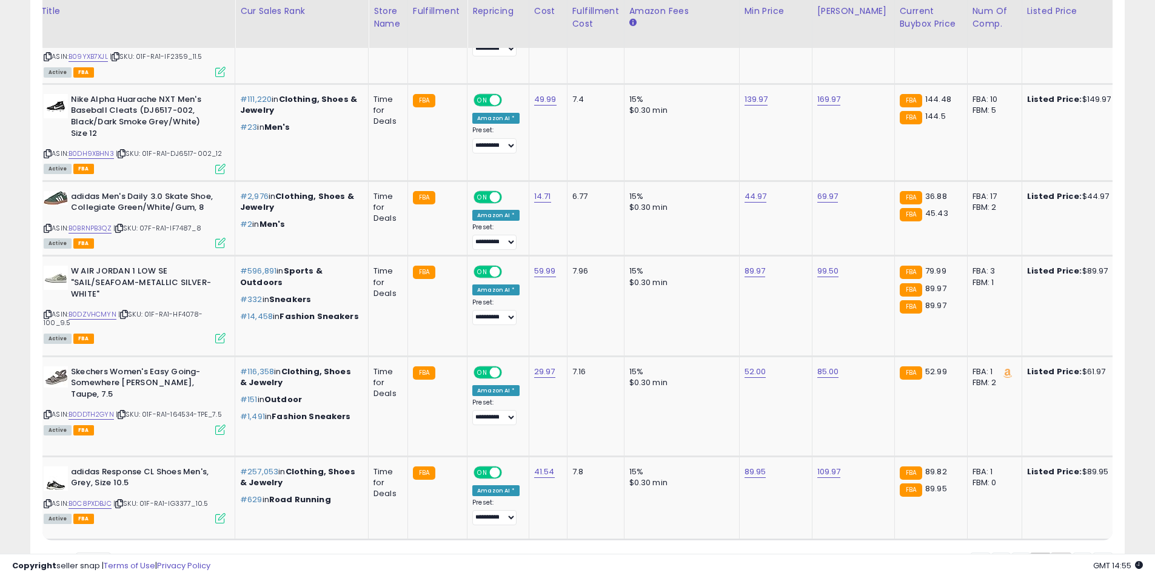
click at [1060, 553] on link "3" at bounding box center [1061, 563] width 21 height 21
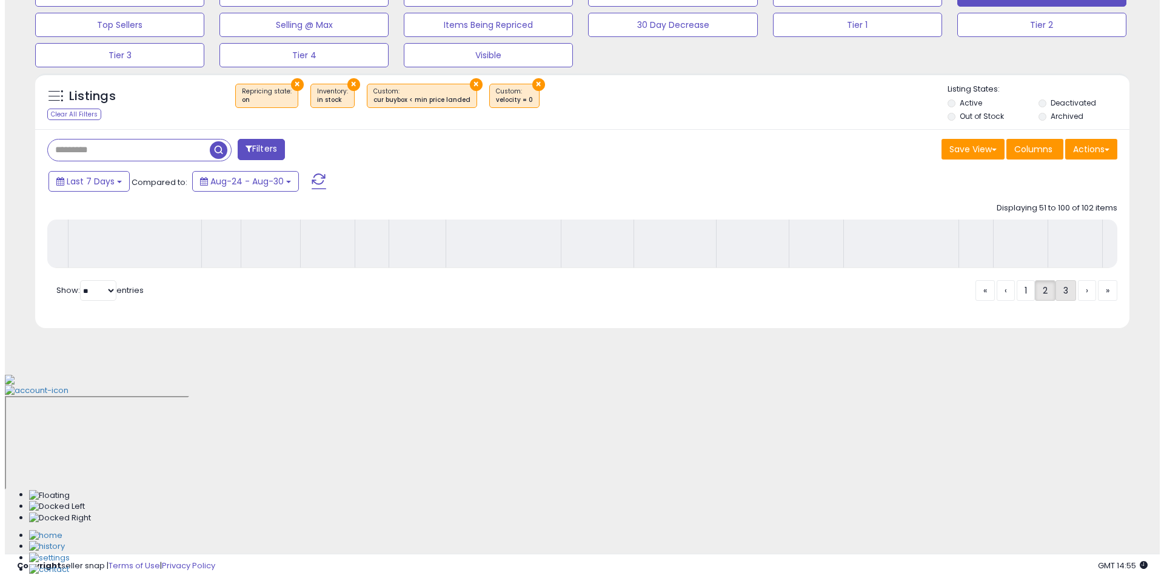
scroll to position [272, 0]
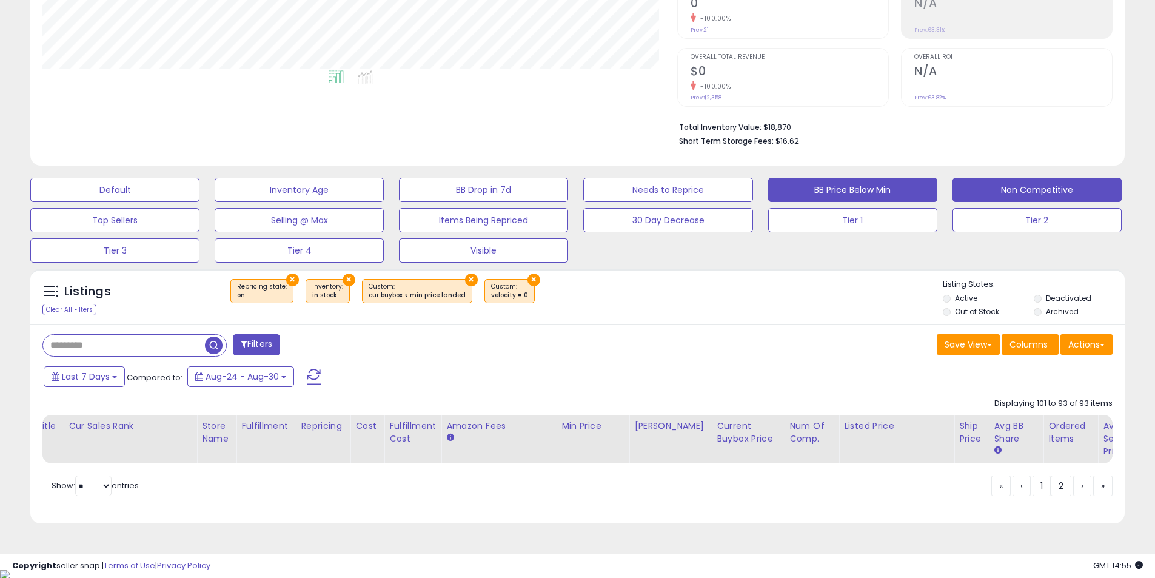
click at [841, 197] on button "BB Price Below Min" at bounding box center [852, 190] width 169 height 24
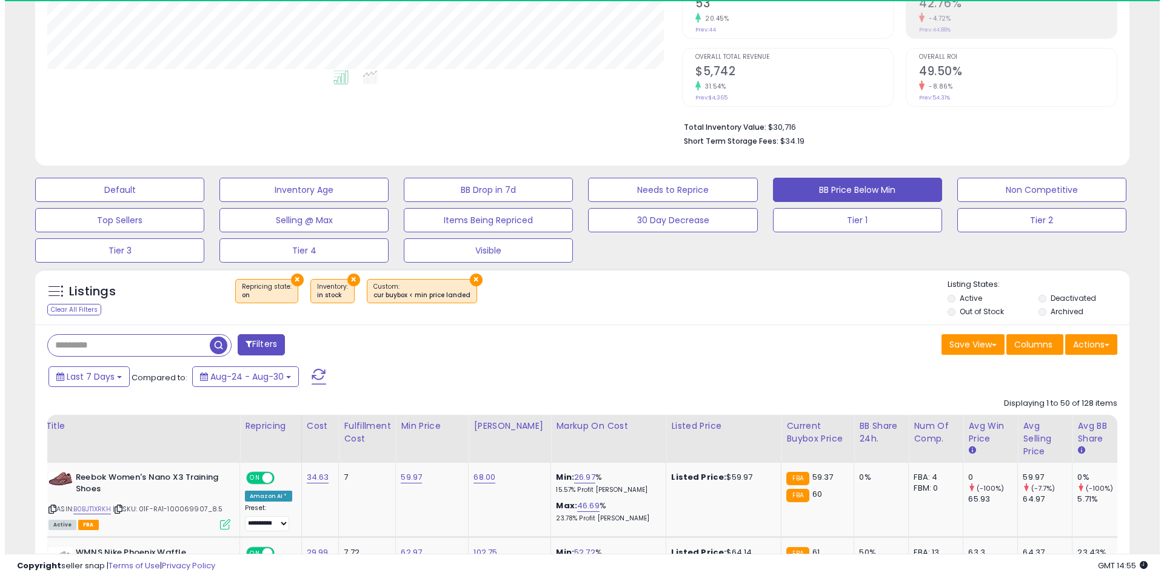
scroll to position [249, 635]
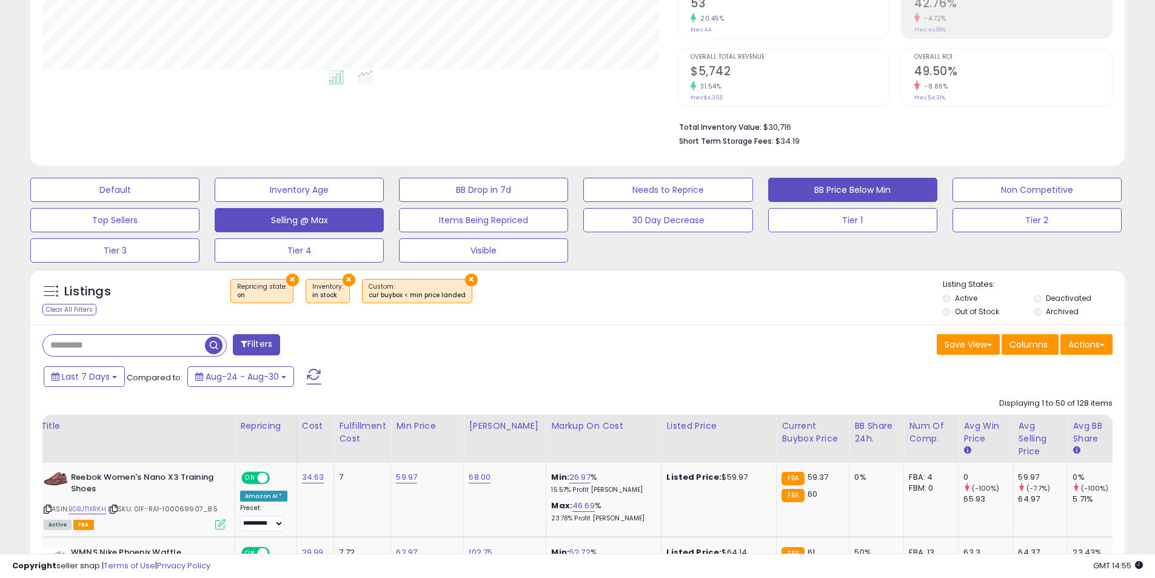
click at [320, 226] on button "Selling @ Max" at bounding box center [299, 220] width 169 height 24
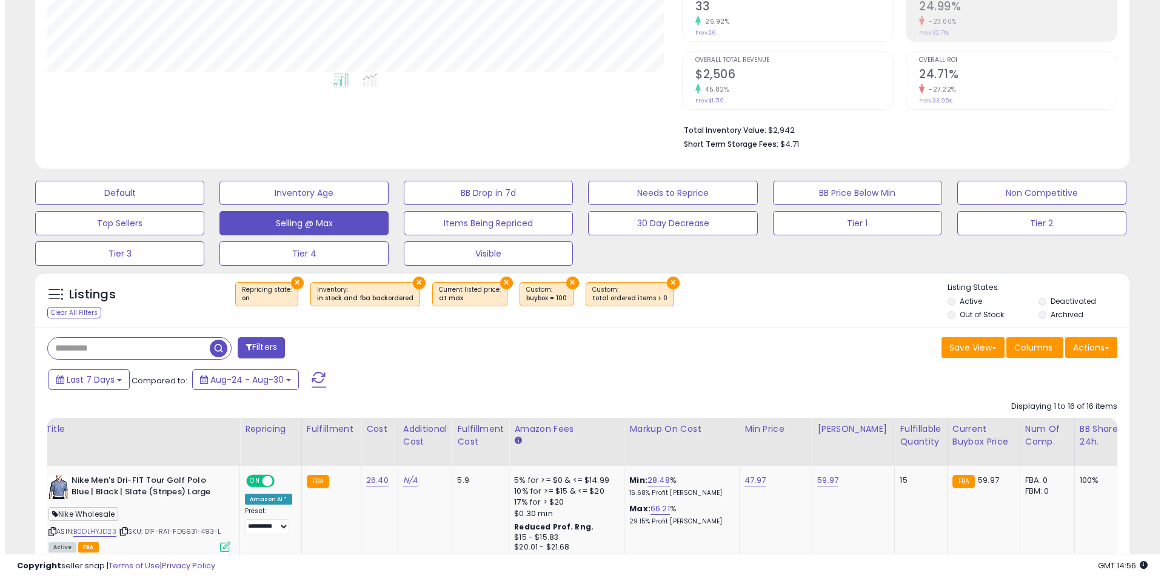
scroll to position [90, 0]
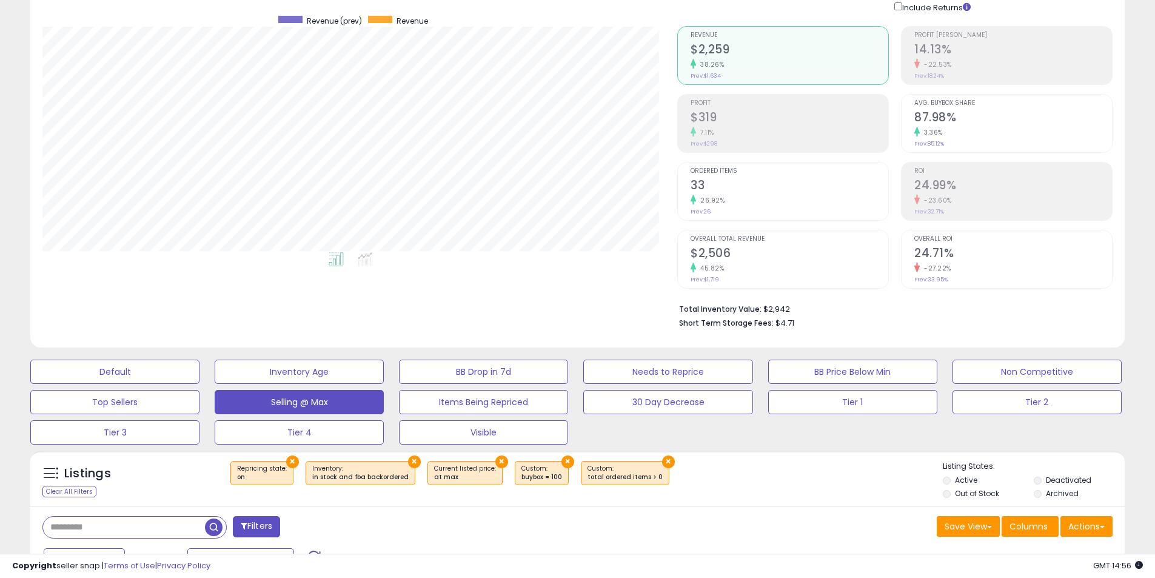
click at [562, 461] on button "×" at bounding box center [568, 461] width 13 height 13
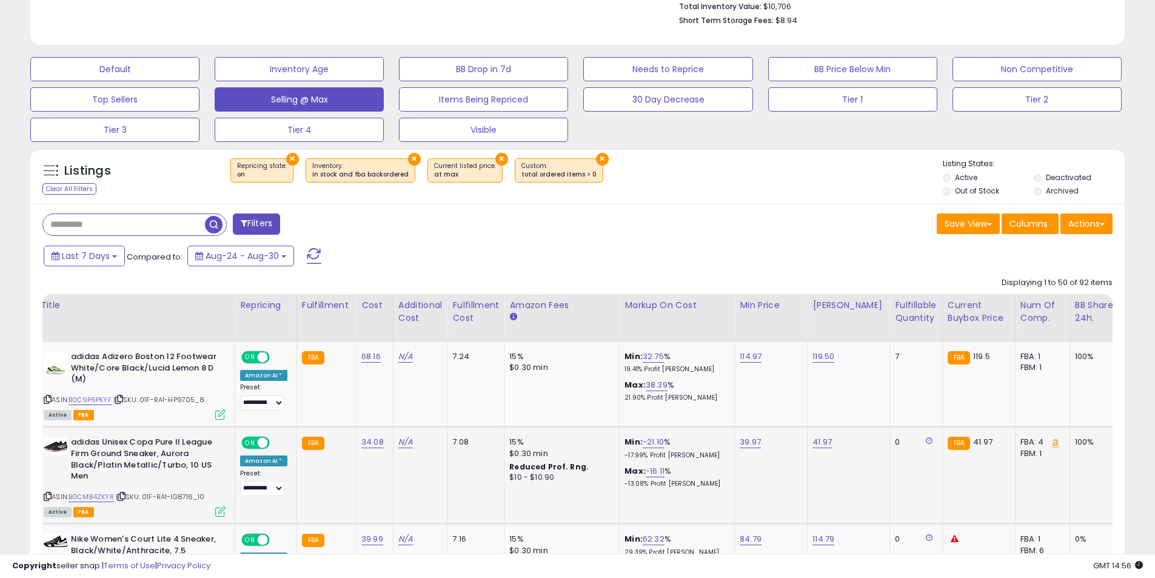
scroll to position [394, 0]
